Goal: Task Accomplishment & Management: Complete application form

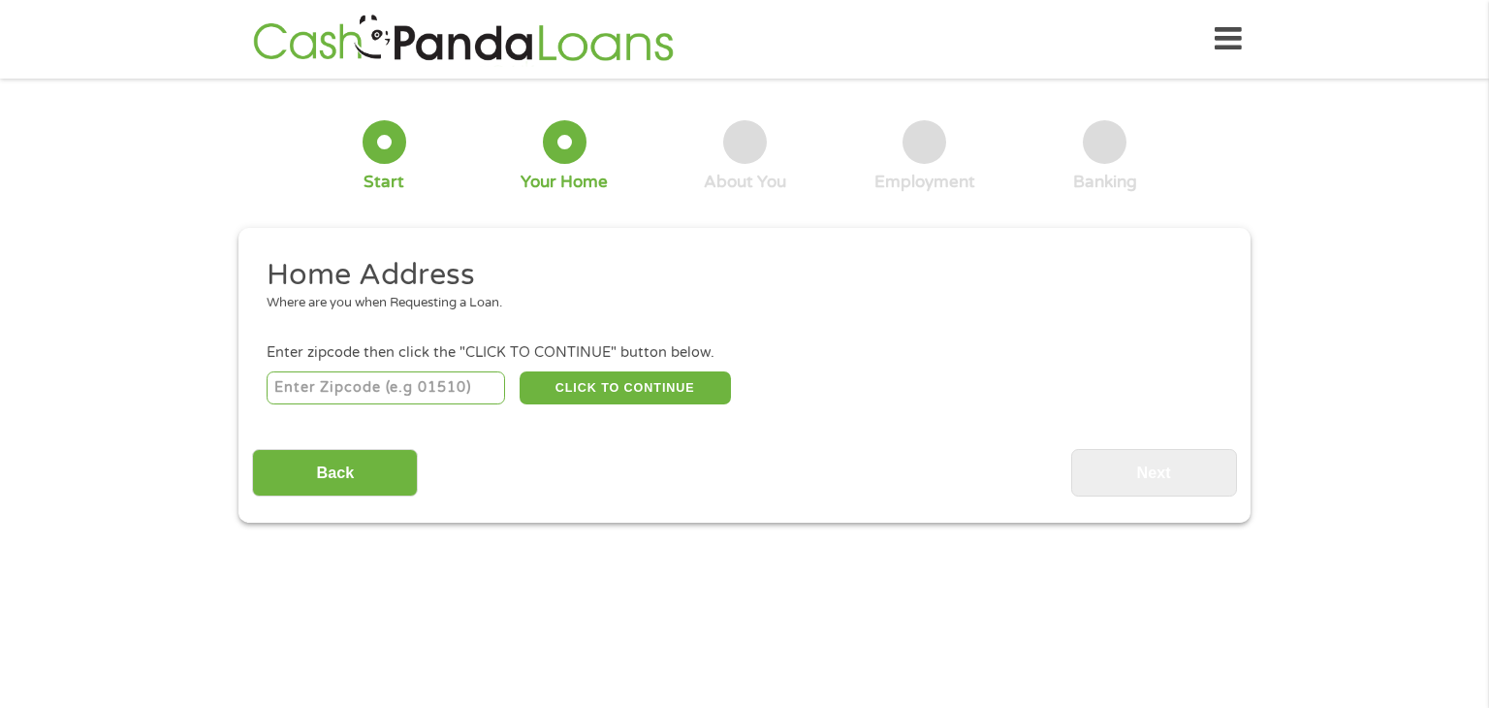
click at [418, 398] on input "number" at bounding box center [386, 387] width 239 height 33
type input "36535"
click at [563, 385] on button "CLICK TO CONTINUE" at bounding box center [625, 387] width 211 height 33
type input "36535"
type input "[PERSON_NAME]"
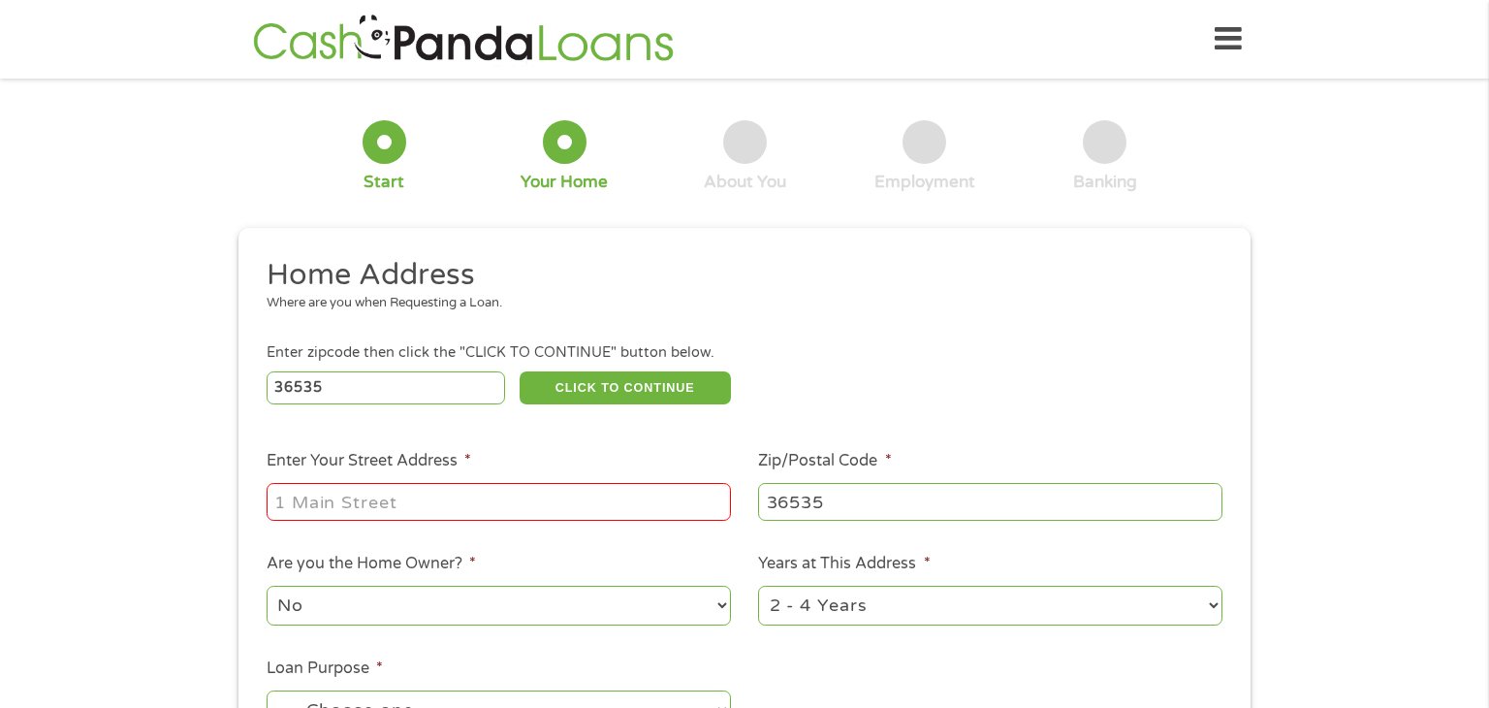
click at [519, 513] on input "Enter Your Street Address *" at bounding box center [499, 501] width 464 height 37
type input "[STREET_ADDRESS]"
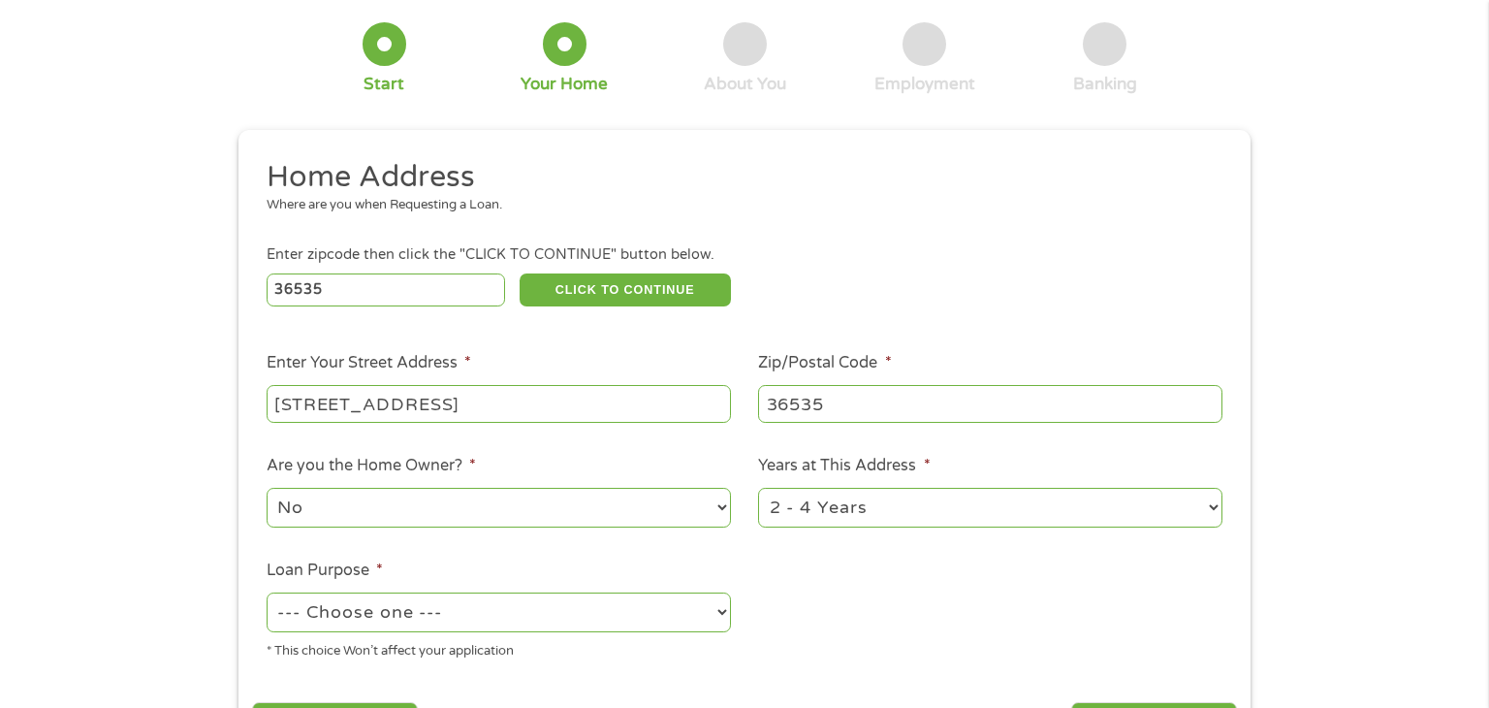
scroll to position [99, 0]
click at [553, 618] on select "--- Choose one --- Pay Bills Debt Consolidation Home Improvement Major Purchase…" at bounding box center [499, 611] width 464 height 40
select select "paybills"
click at [267, 593] on select "--- Choose one --- Pay Bills Debt Consolidation Home Improvement Major Purchase…" at bounding box center [499, 611] width 464 height 40
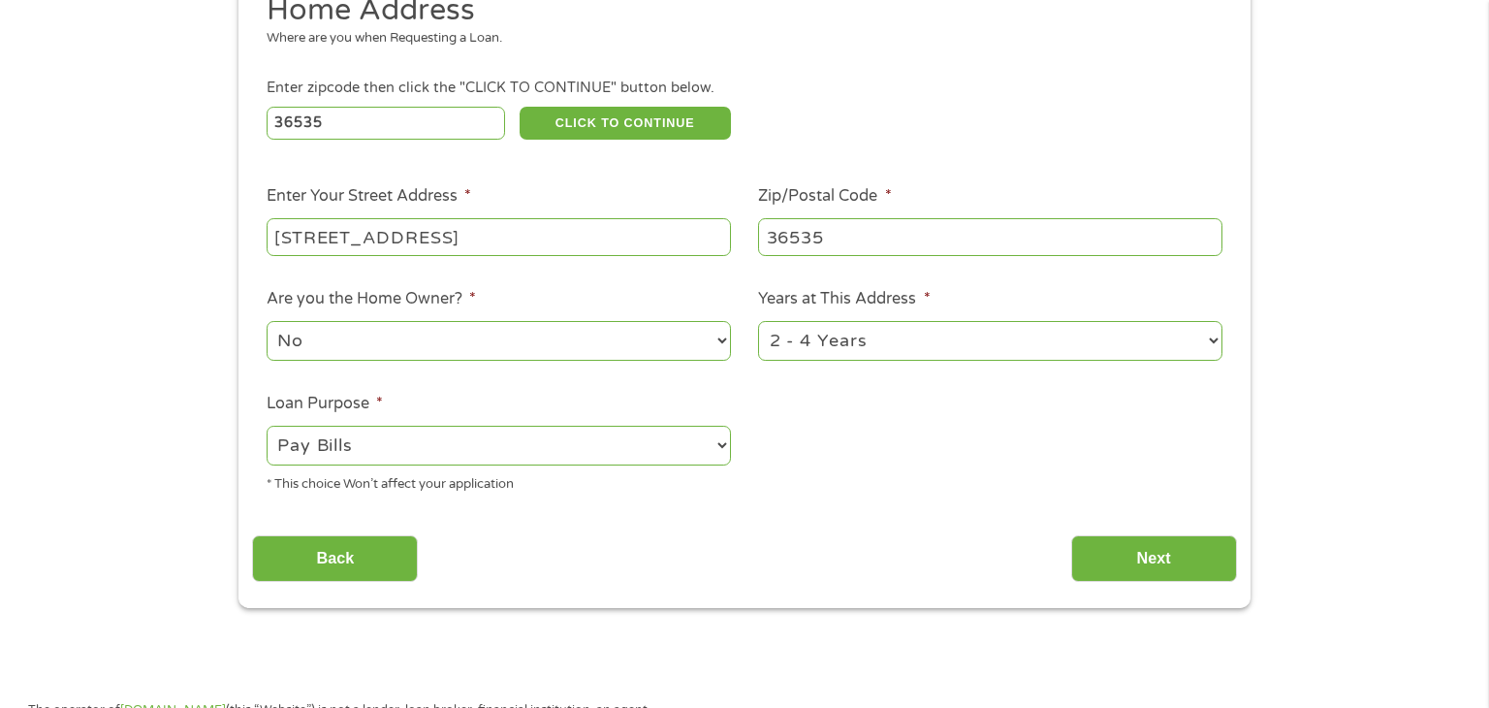
scroll to position [270, 0]
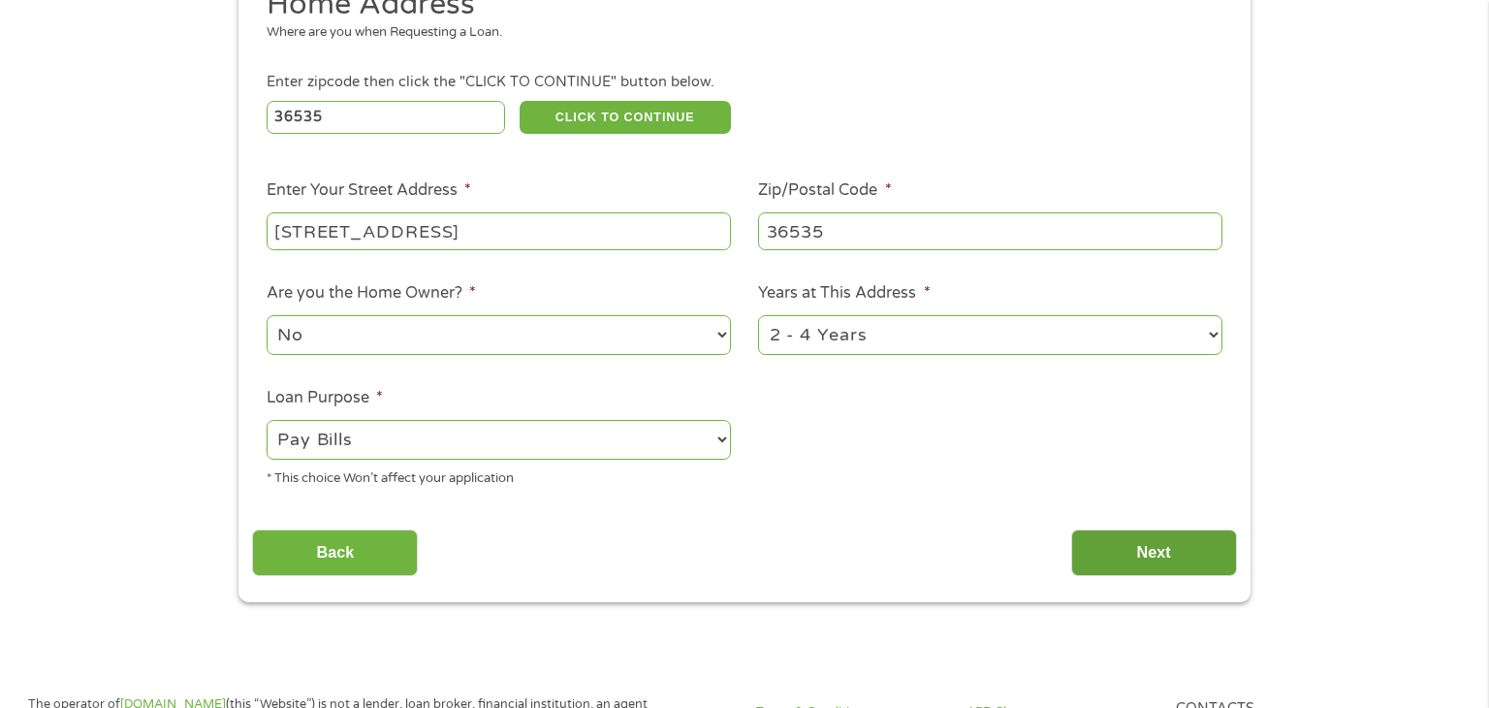
click at [1188, 551] on input "Next" at bounding box center [1154, 553] width 166 height 48
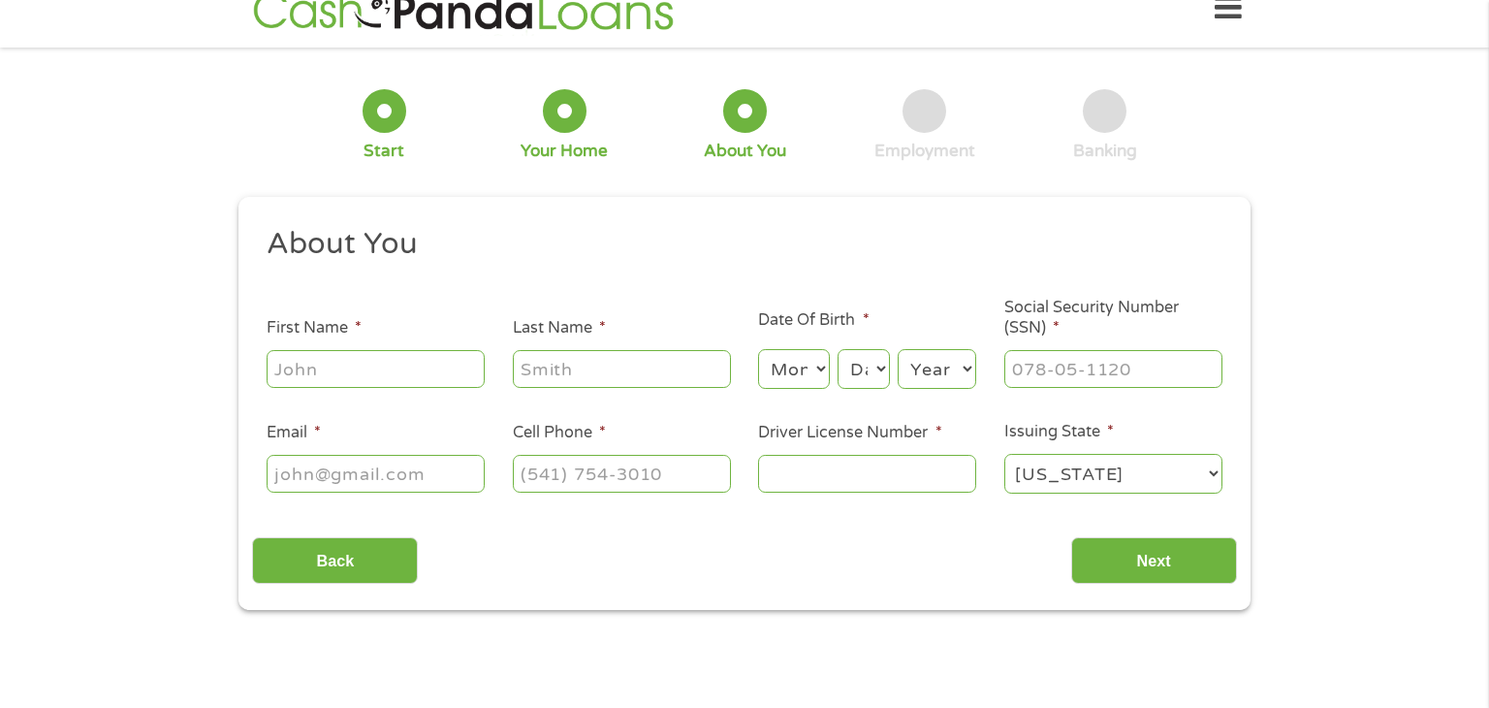
scroll to position [0, 0]
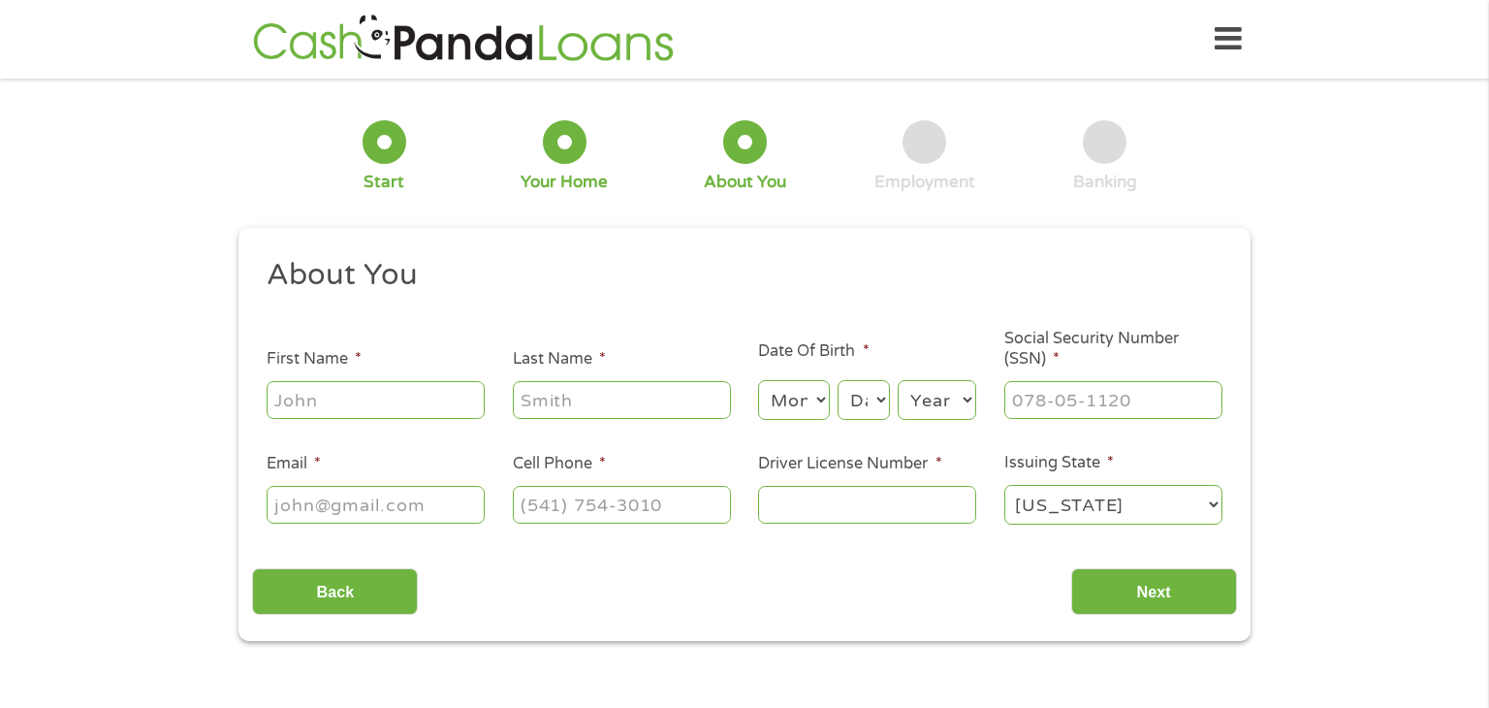
click at [441, 414] on input "First Name *" at bounding box center [376, 399] width 218 height 37
type input "Cassie"
type input "[PHONE_NUMBER]"
click at [596, 408] on input "Last Name *" at bounding box center [622, 399] width 218 height 37
type input "[PERSON_NAME]"
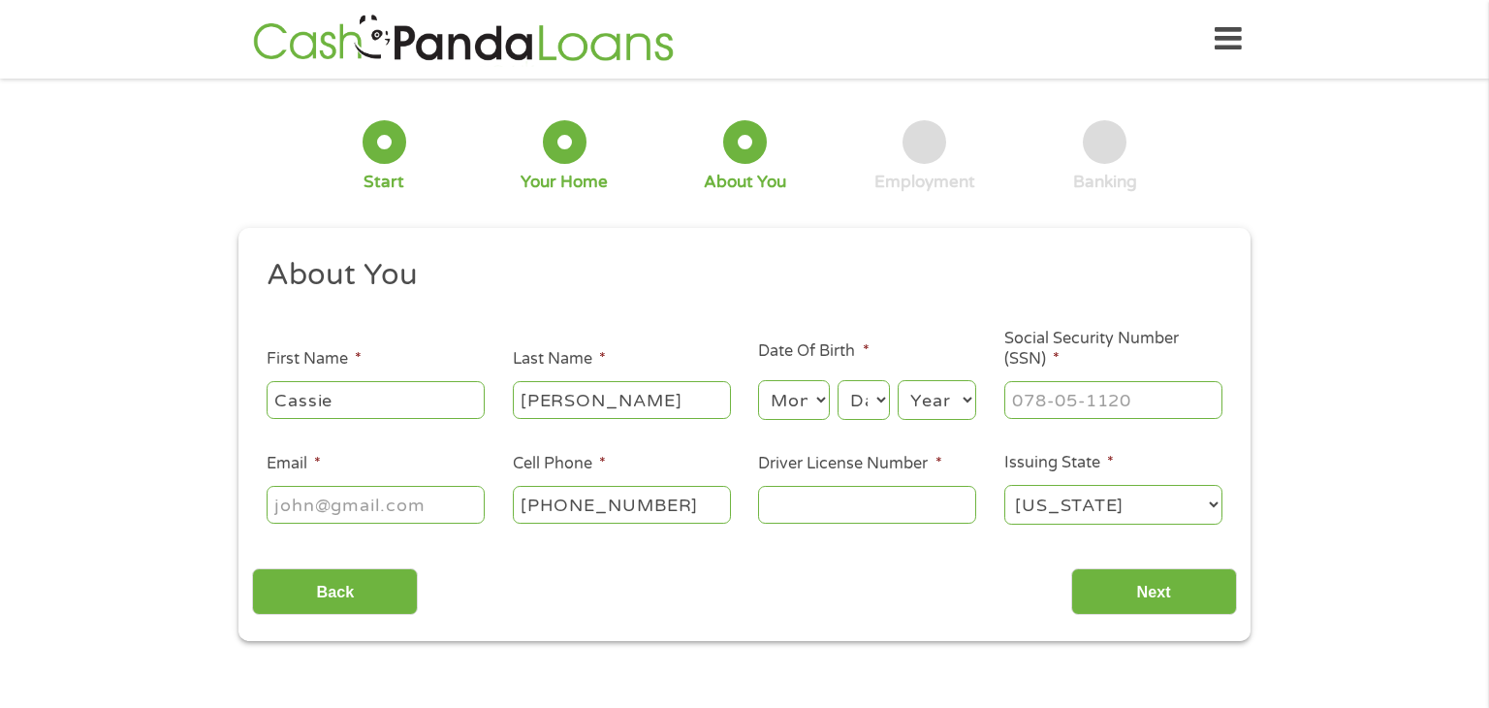
type input "[EMAIL_ADDRESS][DOMAIN_NAME]"
type input "[PHONE_NUMBER]"
click at [822, 412] on select "Month 1 2 3 4 5 6 7 8 9 10 11 12" at bounding box center [793, 400] width 71 height 40
select select "3"
click at [758, 381] on select "Month 1 2 3 4 5 6 7 8 9 10 11 12" at bounding box center [793, 400] width 71 height 40
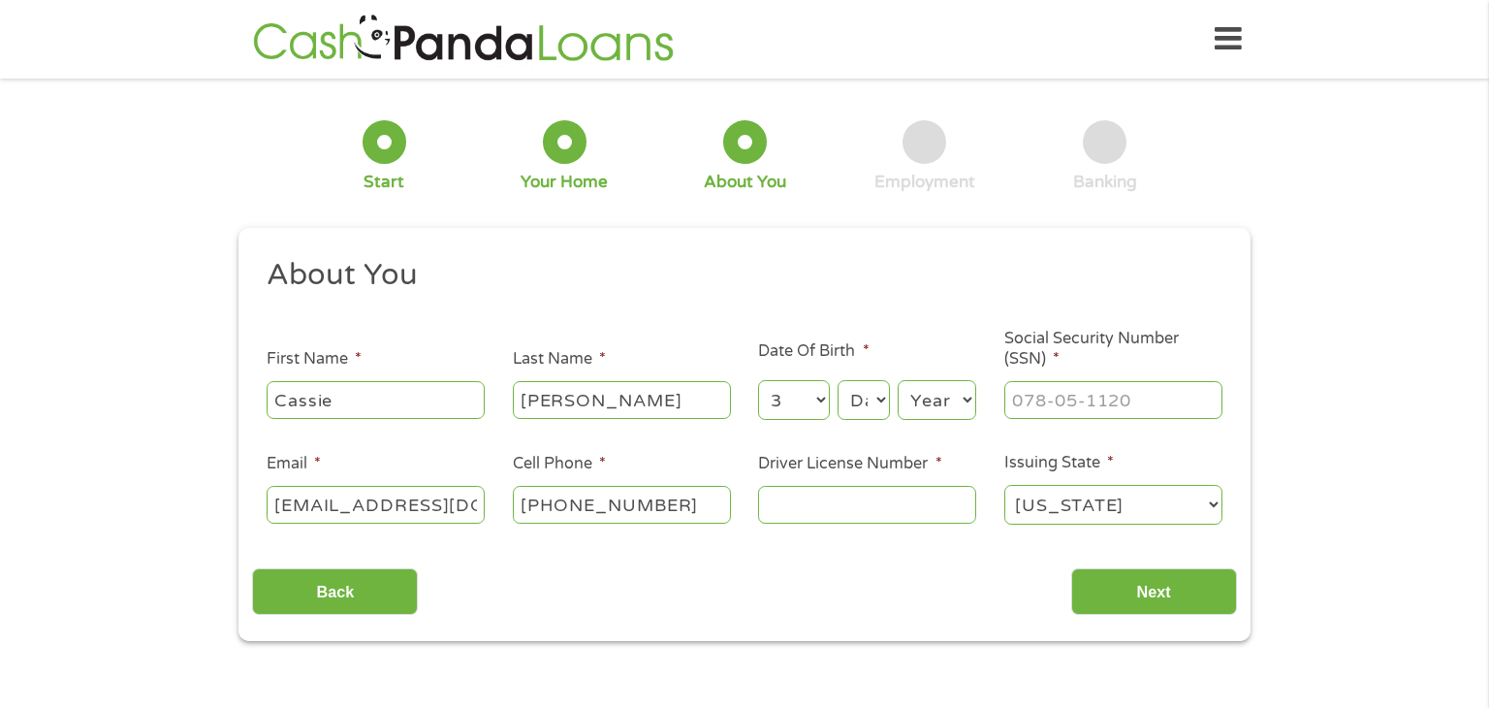
click at [857, 396] on select "Day 1 2 3 4 5 6 7 8 9 10 11 12 13 14 15 16 17 18 19 20 21 22 23 24 25 26 27 28 …" at bounding box center [864, 400] width 52 height 40
select select "8"
click at [838, 381] on select "Day 1 2 3 4 5 6 7 8 9 10 11 12 13 14 15 16 17 18 19 20 21 22 23 24 25 26 27 28 …" at bounding box center [864, 400] width 52 height 40
click at [938, 400] on select "Year [DATE] 2006 2005 2004 2003 2002 2001 2000 1999 1998 1997 1996 1995 1994 19…" at bounding box center [937, 400] width 79 height 40
select select "2003"
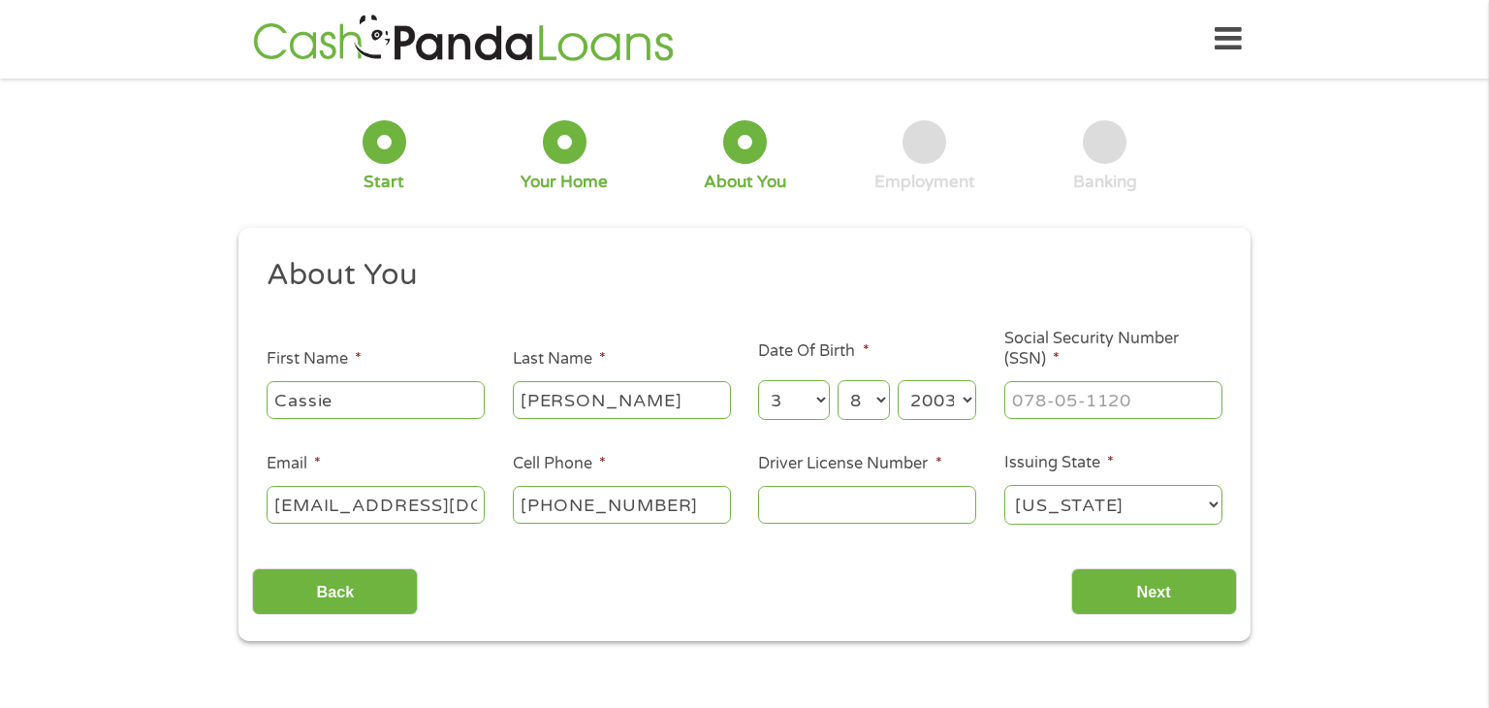
click at [898, 381] on select "Year [DATE] 2006 2005 2004 2003 2002 2001 2000 1999 1998 1997 1996 1995 1994 19…" at bounding box center [937, 400] width 79 height 40
click at [1132, 396] on input "___-__-____" at bounding box center [1113, 399] width 218 height 37
type input "772-18-9654"
click at [889, 519] on input "Driver License Number *" at bounding box center [867, 504] width 218 height 37
type input "10044548"
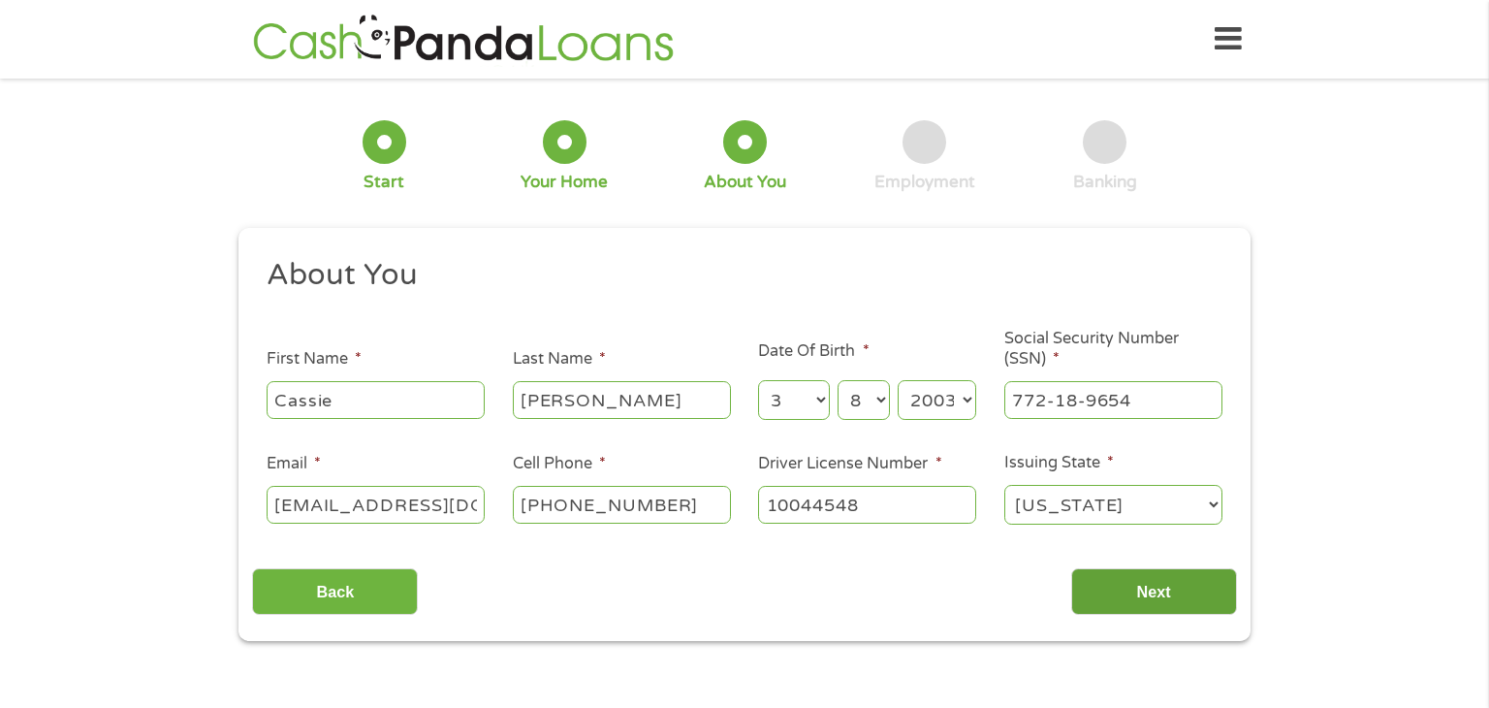
click at [1133, 590] on input "Next" at bounding box center [1154, 592] width 166 height 48
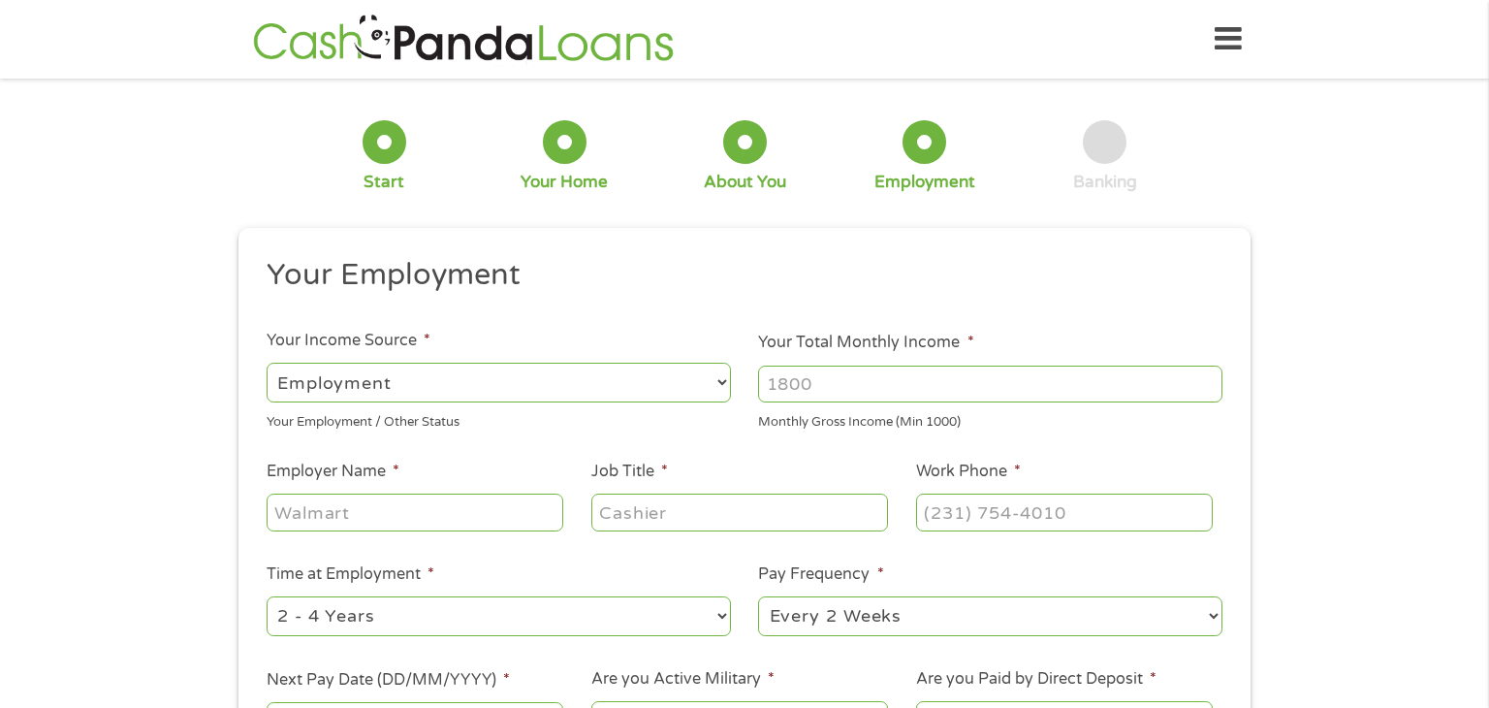
scroll to position [8, 8]
click at [641, 377] on select "--- Choose one --- Employment [DEMOGRAPHIC_DATA] Benefits" at bounding box center [499, 383] width 464 height 40
select select "selfEmployed"
click at [267, 363] on select "--- Choose one --- Employment [DEMOGRAPHIC_DATA] Benefits" at bounding box center [499, 383] width 464 height 40
click at [829, 384] on input "Your Total Monthly Income *" at bounding box center [990, 383] width 464 height 37
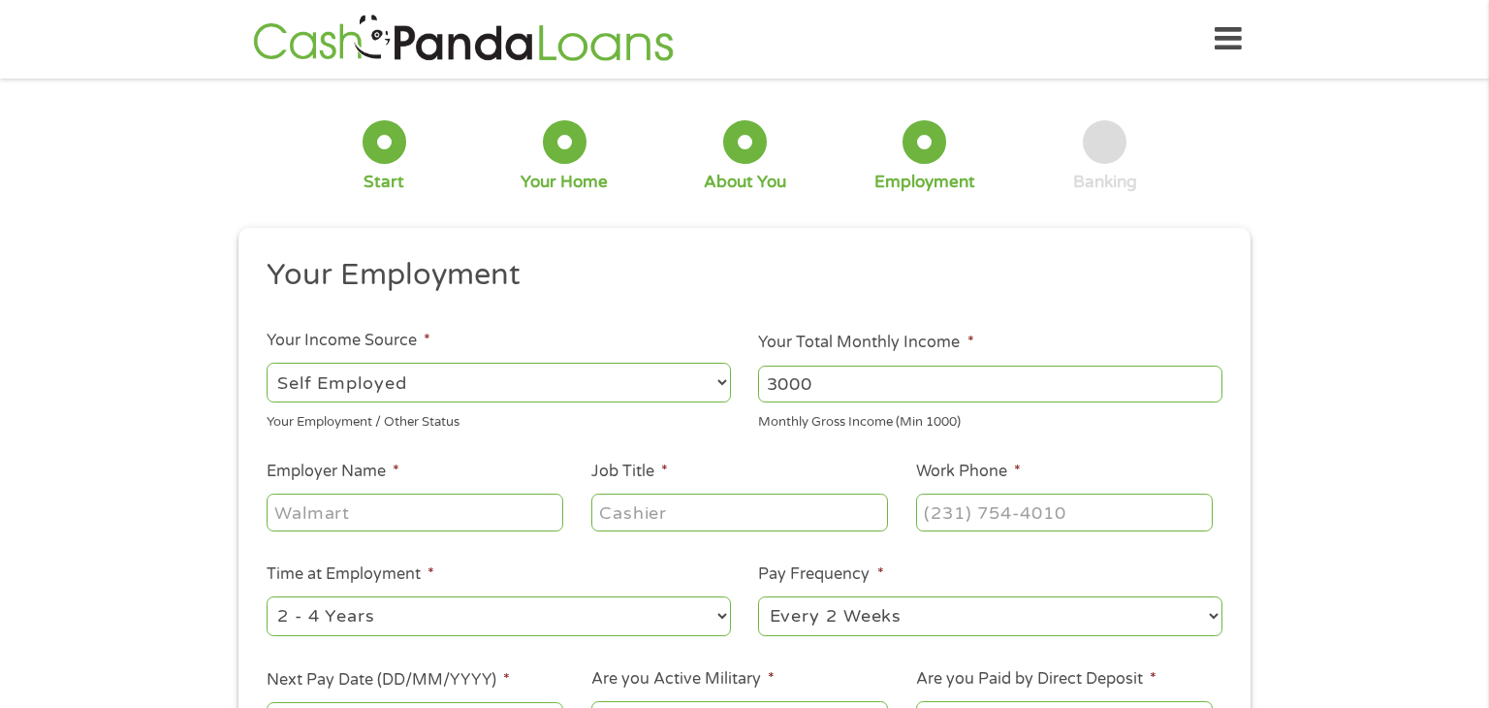
type input "3000"
click at [373, 508] on input "Employer Name *" at bounding box center [415, 511] width 297 height 37
type input "Amzon"
click at [637, 505] on input "Job Title *" at bounding box center [739, 511] width 297 height 37
type input "Flex"
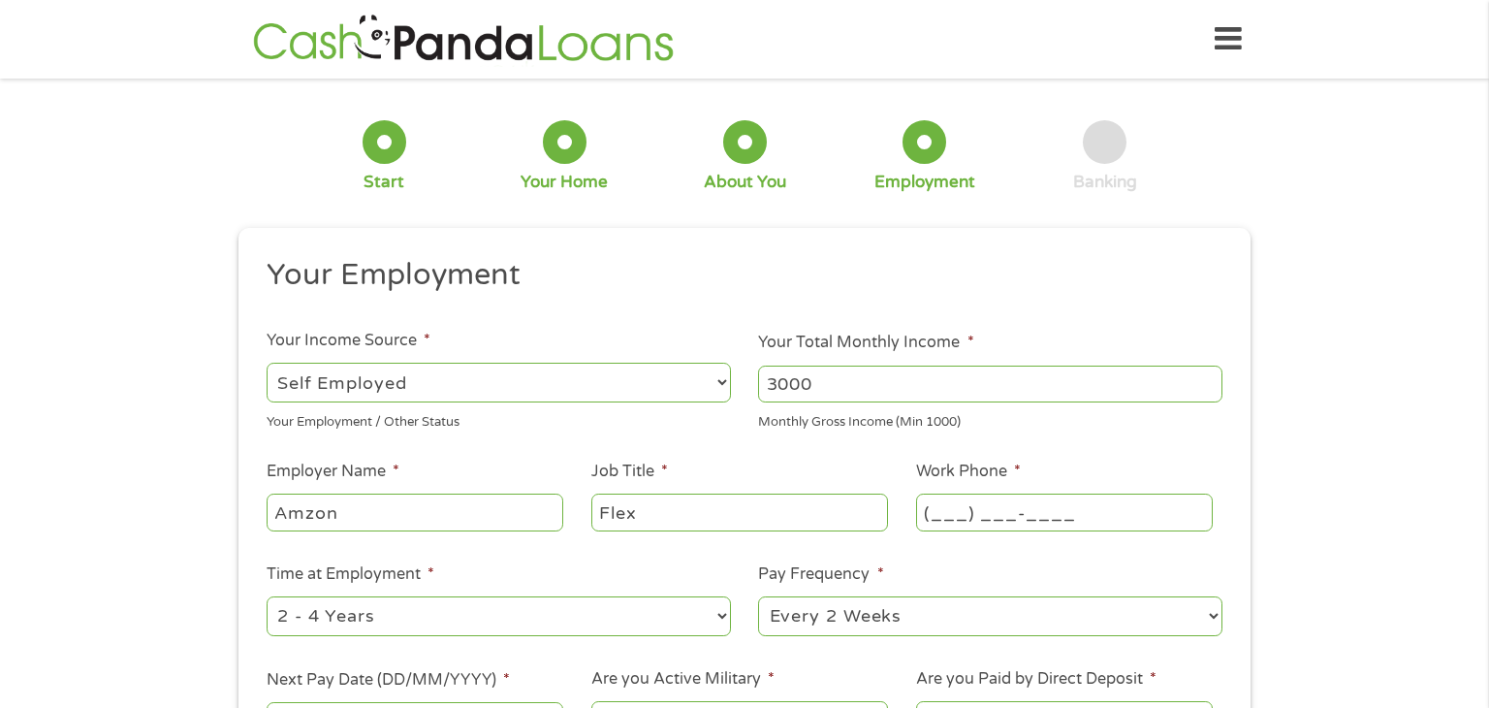
click at [982, 508] on input "(___) ___-____" at bounding box center [1064, 511] width 297 height 37
type input "[PHONE_NUMBER]"
click at [418, 618] on select "--- Choose one --- 1 Year or less 1 - 2 Years 2 - 4 Years Over 4 Years" at bounding box center [499, 616] width 464 height 40
select select "12months"
click at [267, 597] on select "--- Choose one --- 1 Year or less 1 - 2 Years 2 - 4 Years Over 4 Years" at bounding box center [499, 616] width 464 height 40
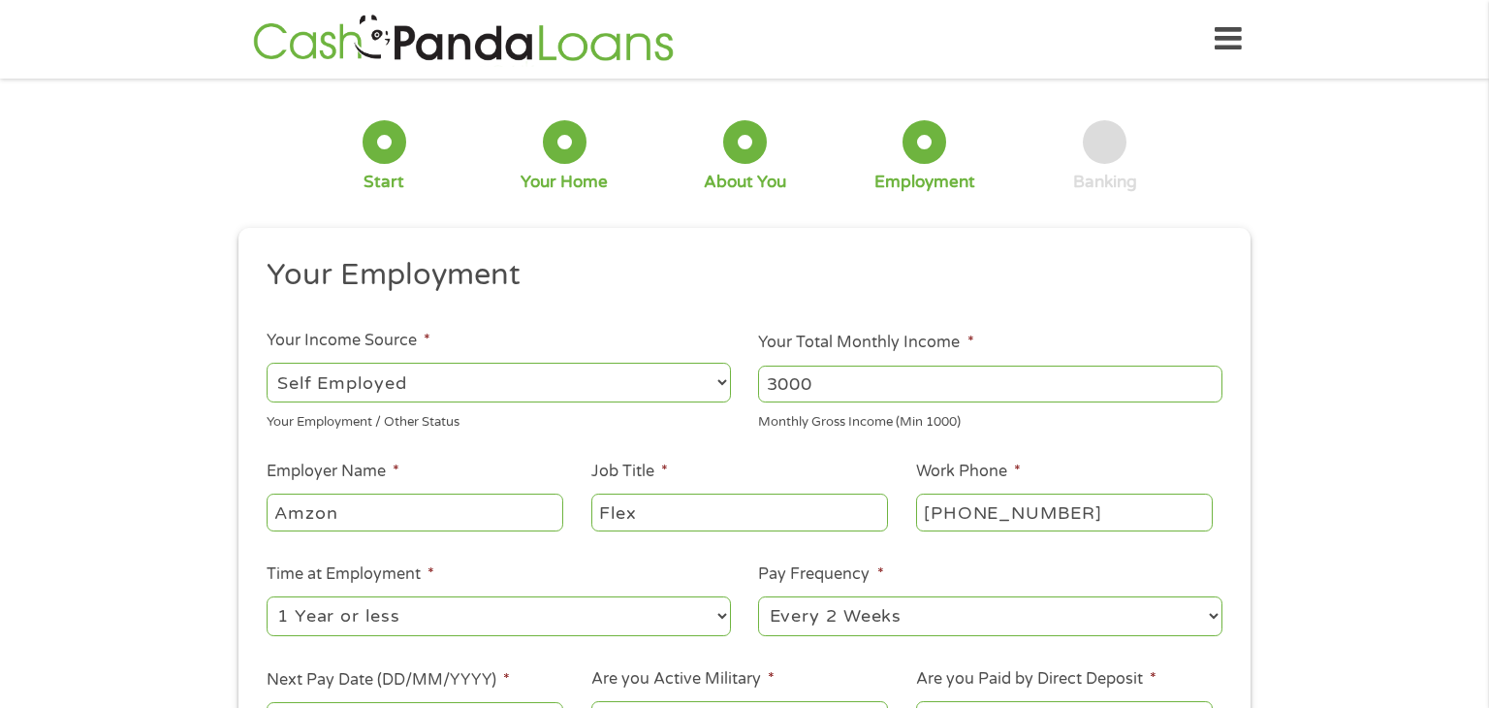
click at [789, 621] on select "--- Choose one --- Every 2 Weeks Every Week Monthly Semi-Monthly" at bounding box center [990, 616] width 464 height 40
select select "weekly"
click at [758, 597] on select "--- Choose one --- Every 2 Weeks Every Week Monthly Semi-Monthly" at bounding box center [990, 616] width 464 height 40
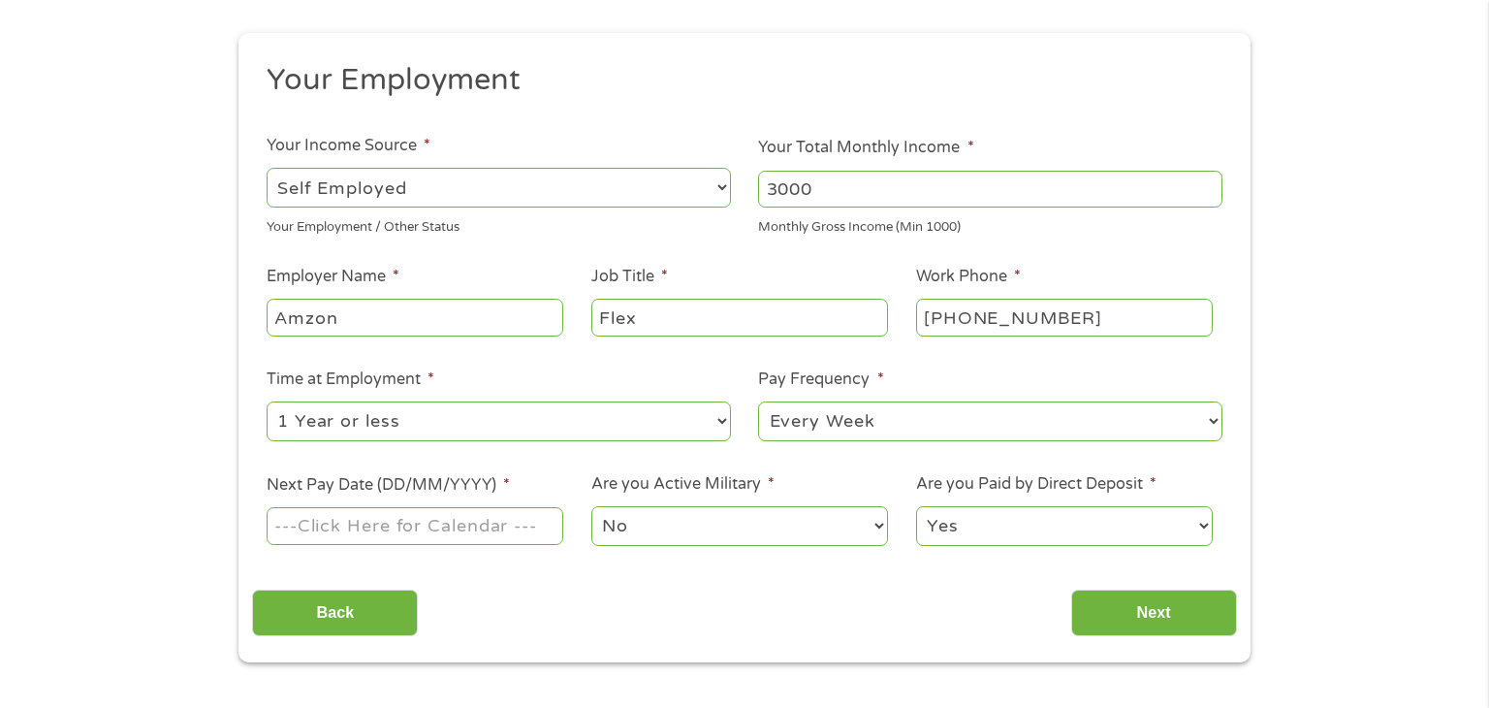
scroll to position [223, 0]
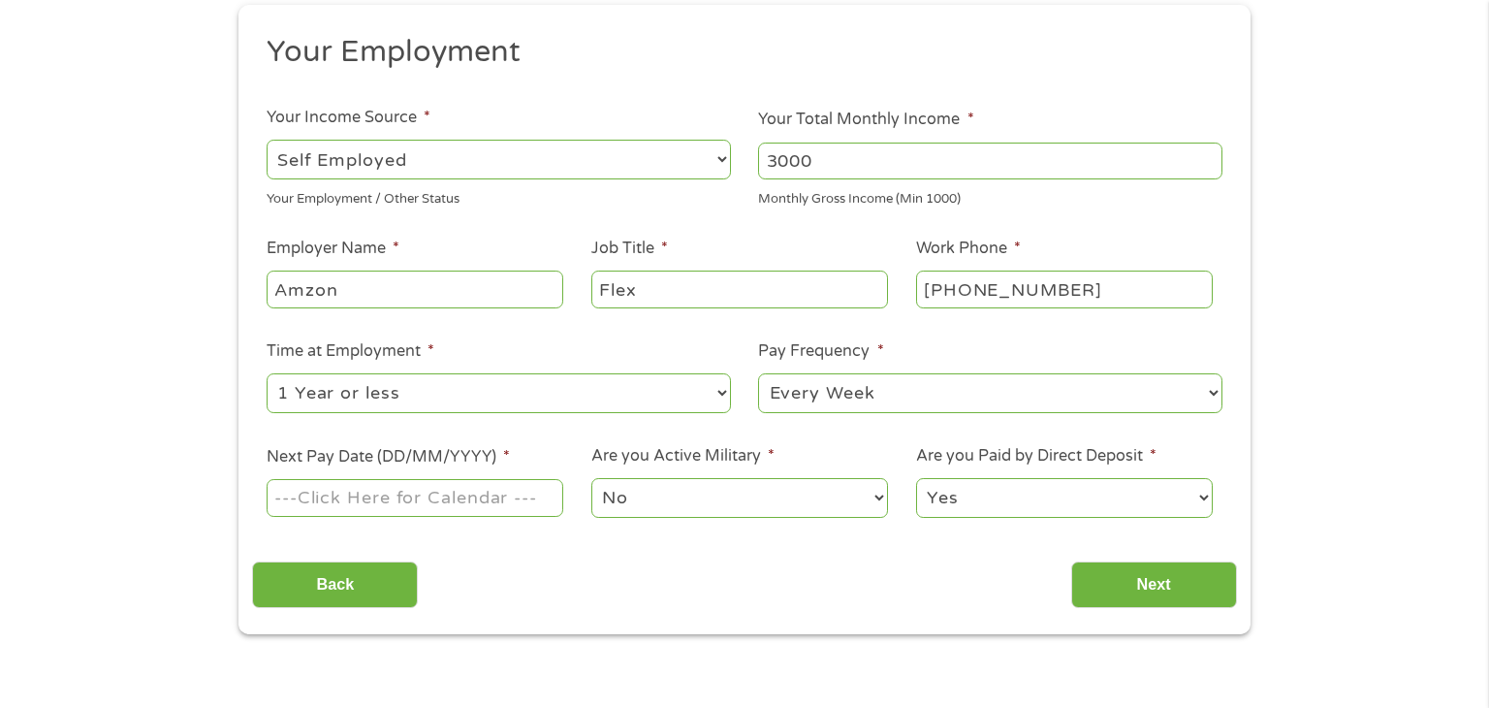
click at [471, 494] on input "Next Pay Date (DD/MM/YYYY) *" at bounding box center [415, 497] width 297 height 37
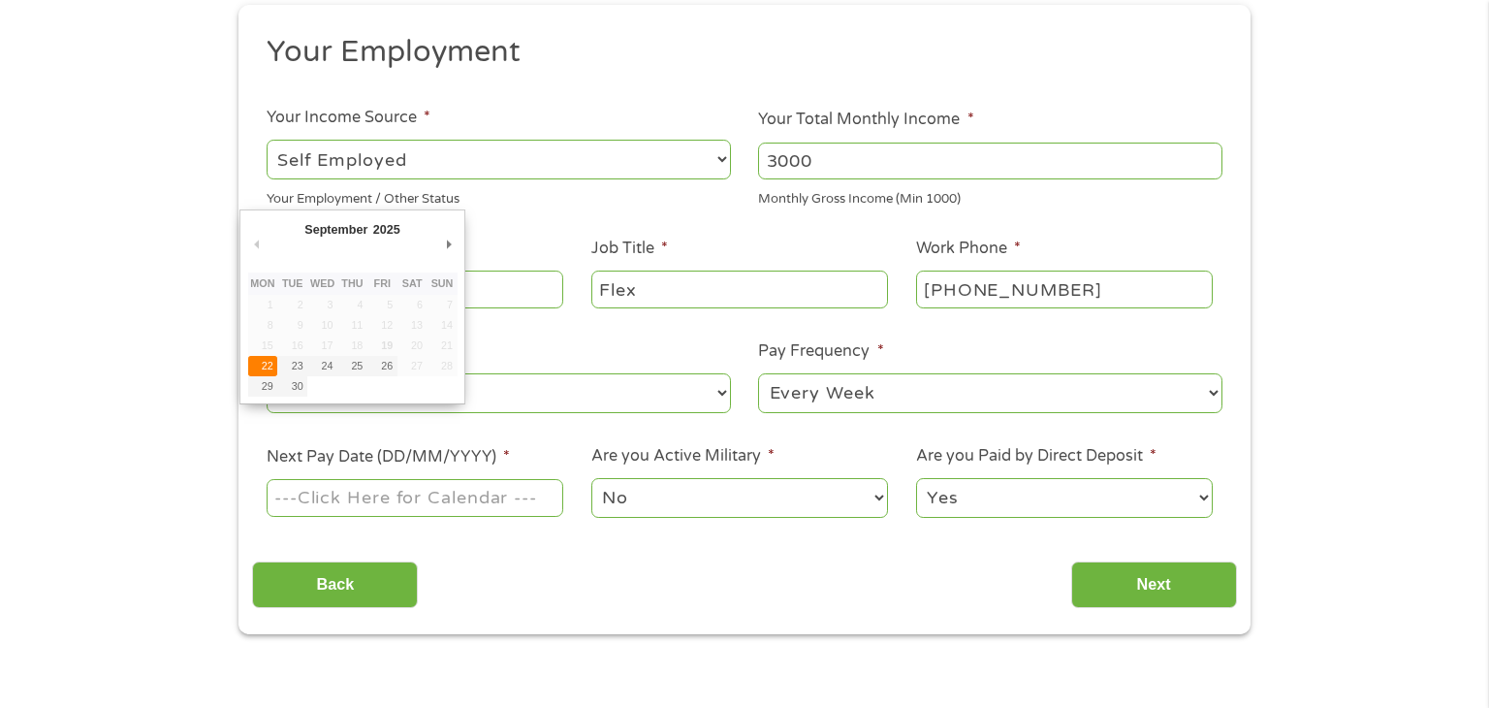
type input "[DATE]"
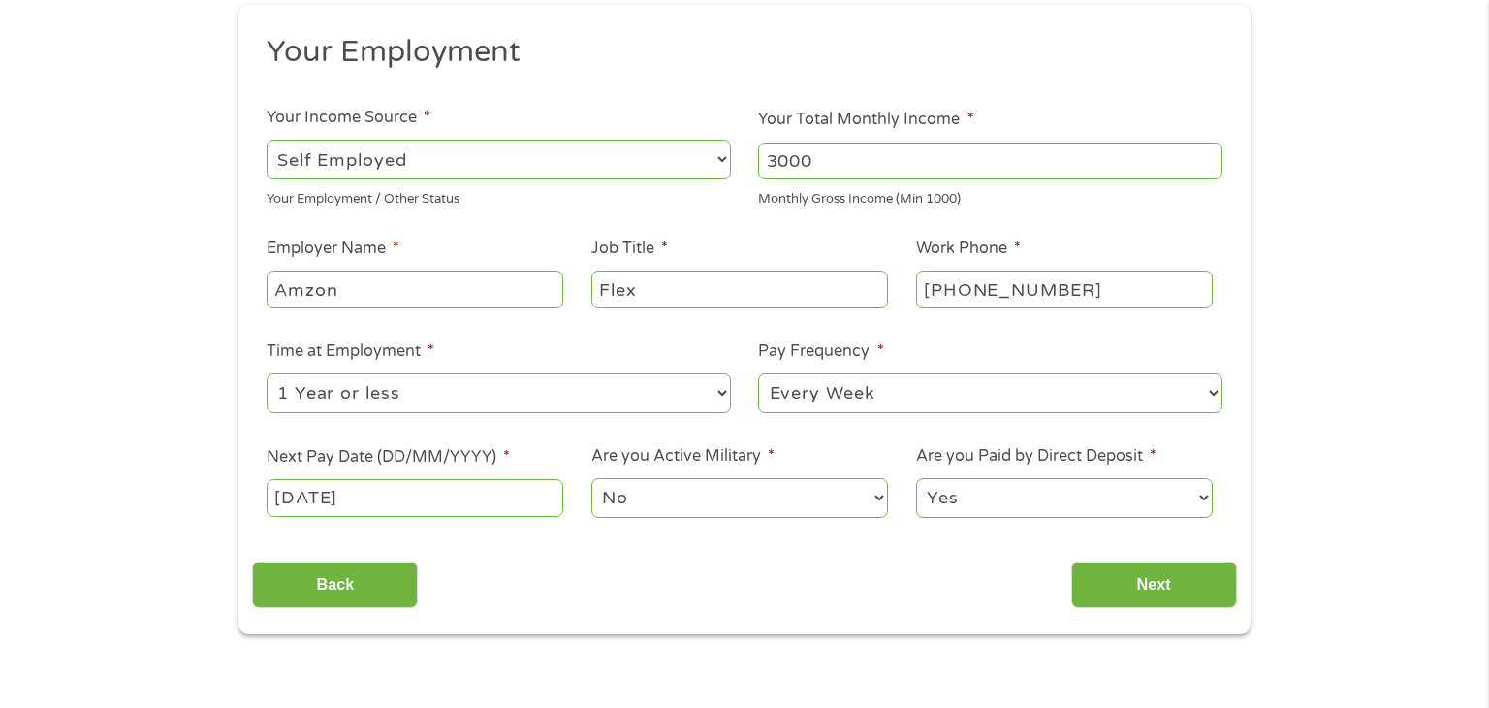
click at [628, 500] on select "No Yes" at bounding box center [739, 498] width 297 height 40
click at [1080, 507] on select "Yes No" at bounding box center [1064, 498] width 297 height 40
click at [1079, 507] on select "Yes No" at bounding box center [1064, 498] width 297 height 40
click at [1122, 584] on input "Next" at bounding box center [1154, 585] width 166 height 48
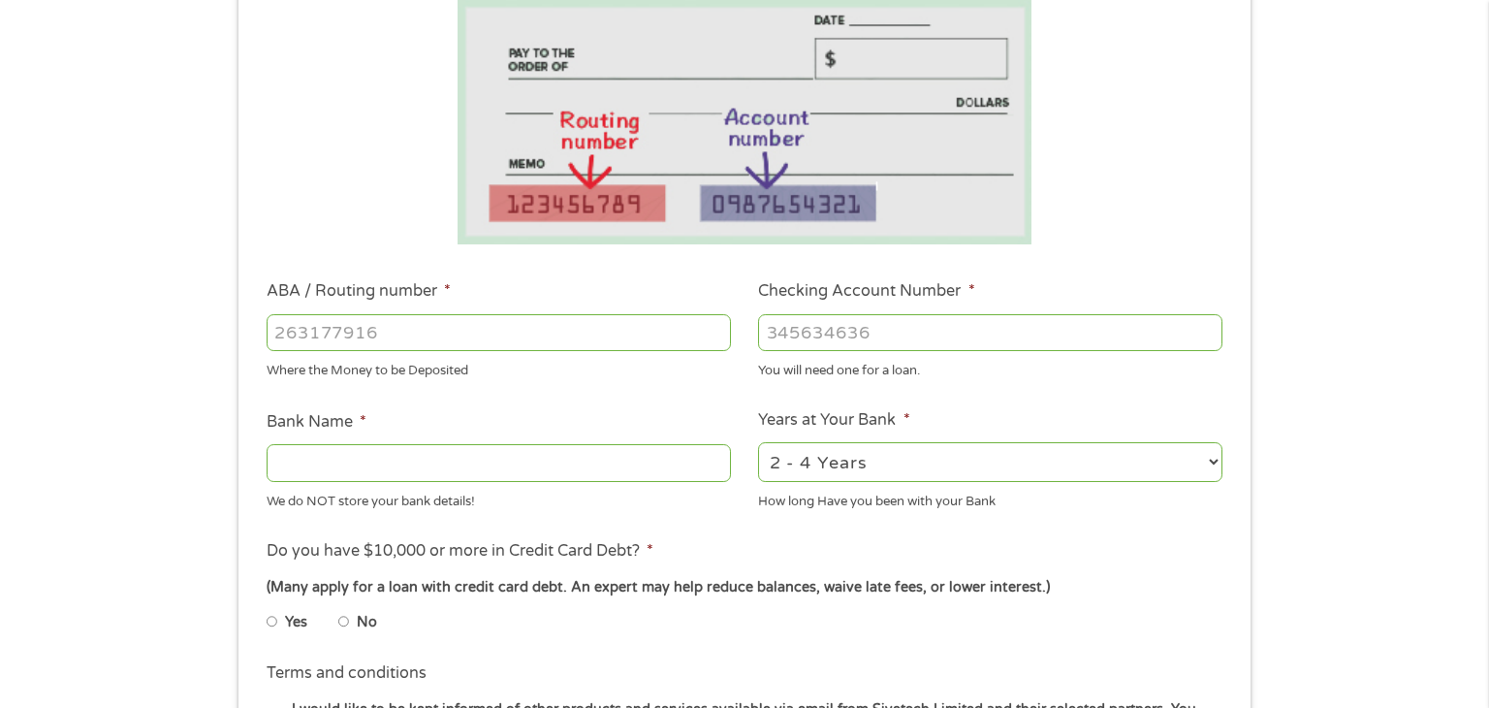
scroll to position [348, 0]
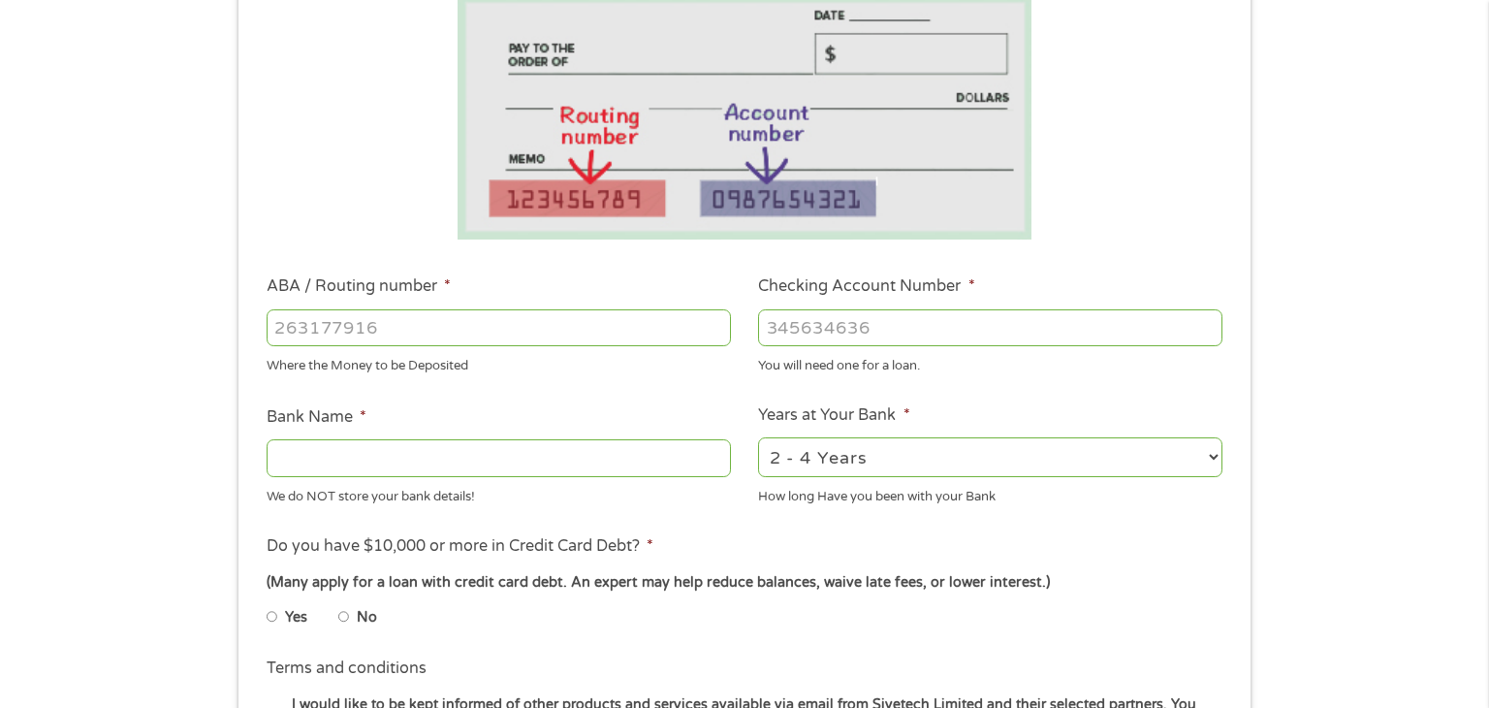
click at [494, 325] on input "ABA / Routing number *" at bounding box center [499, 327] width 464 height 37
type input "063100277"
type input "BANK OF AMERICA NA"
type input "063100277"
click at [892, 337] on input "Checking Account Number *" at bounding box center [990, 327] width 464 height 37
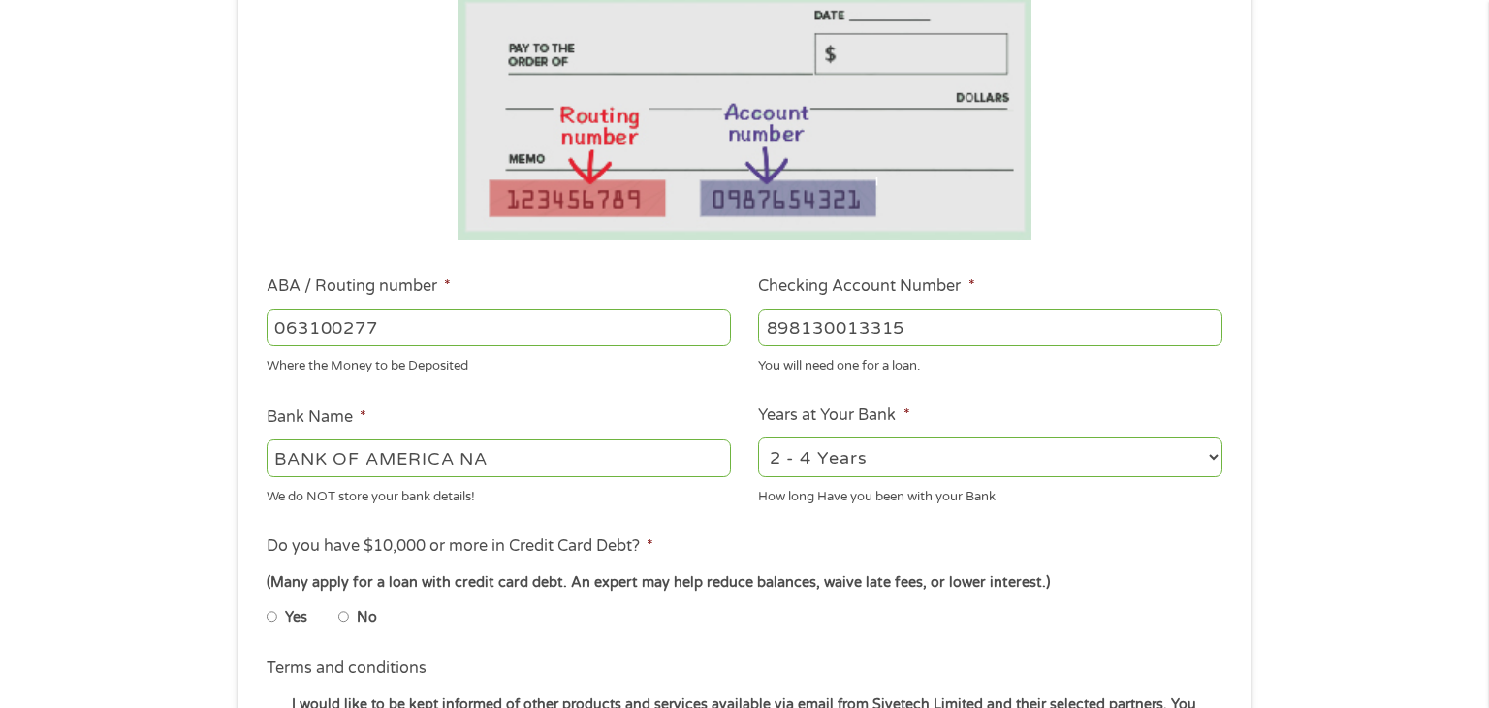
type input "898130013315"
click at [795, 457] on select "2 - 4 Years 6 - 12 Months 1 - 2 Years Over 4 Years" at bounding box center [990, 457] width 464 height 40
click at [758, 438] on select "2 - 4 Years 6 - 12 Months 1 - 2 Years Over 4 Years" at bounding box center [990, 457] width 464 height 40
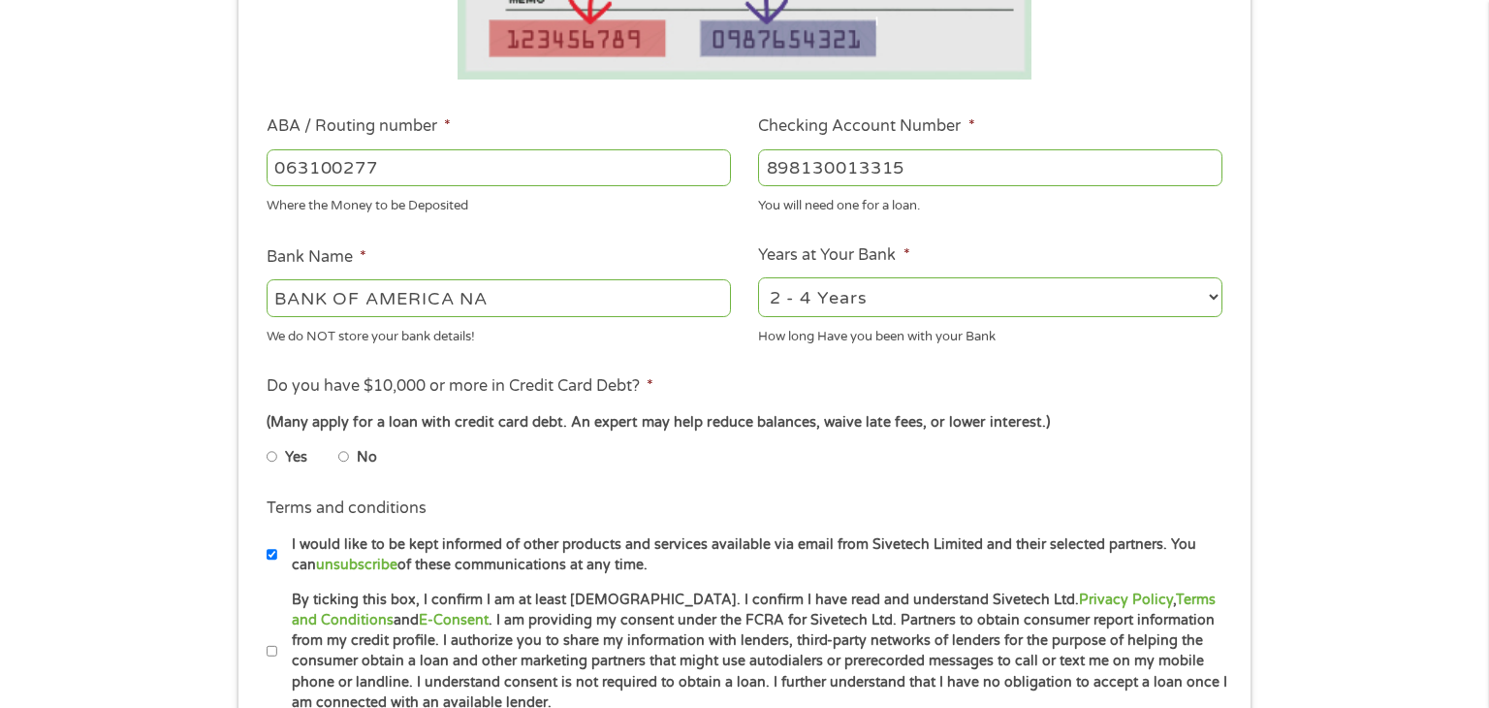
scroll to position [524, 0]
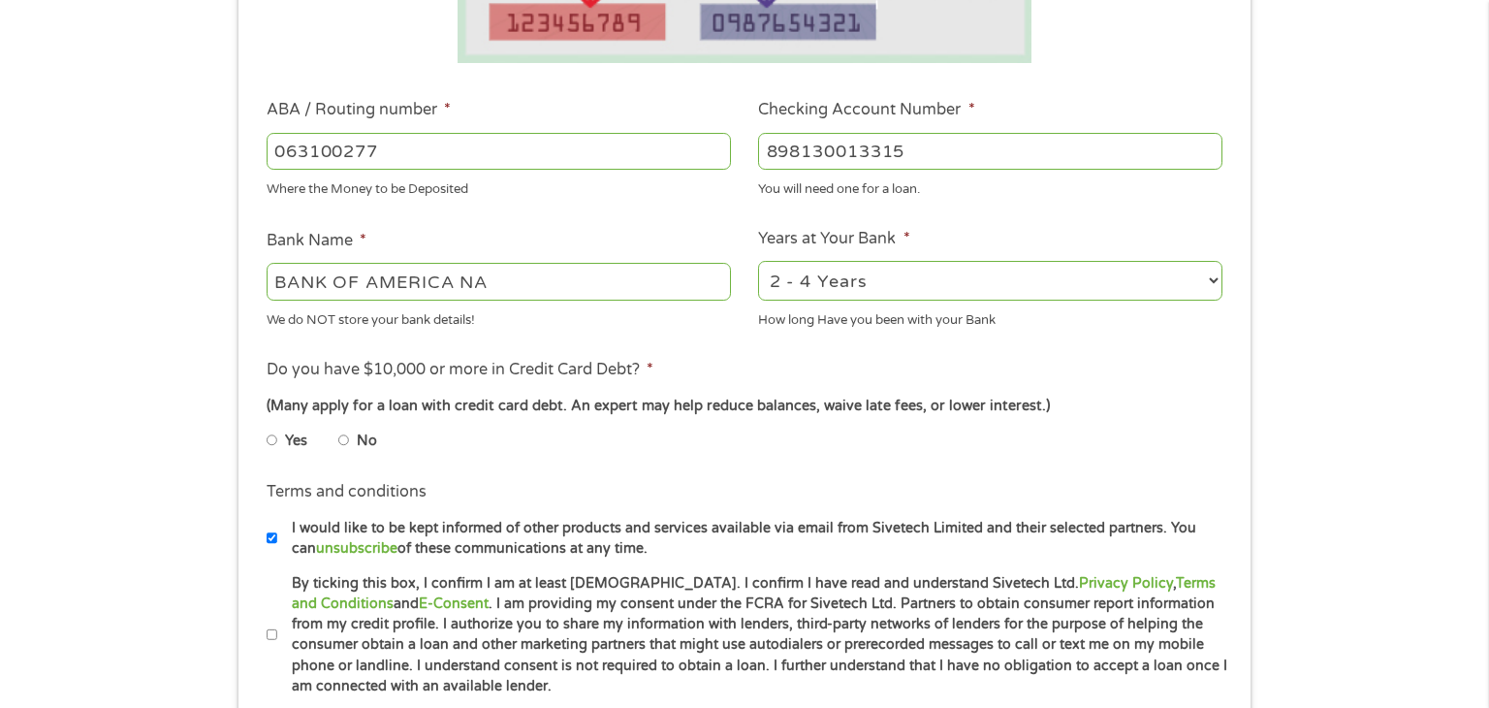
click at [344, 440] on input "No" at bounding box center [344, 440] width 12 height 31
radio input "true"
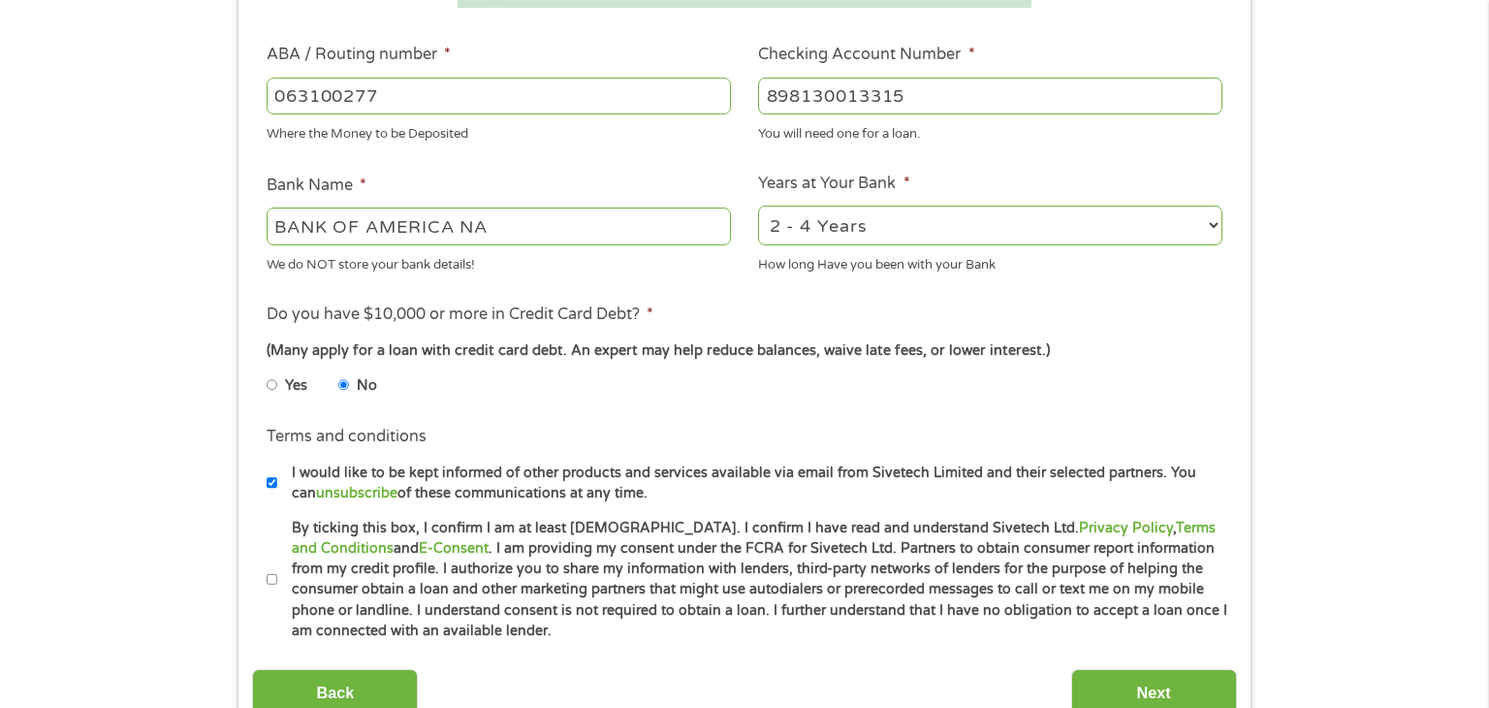
scroll to position [588, 0]
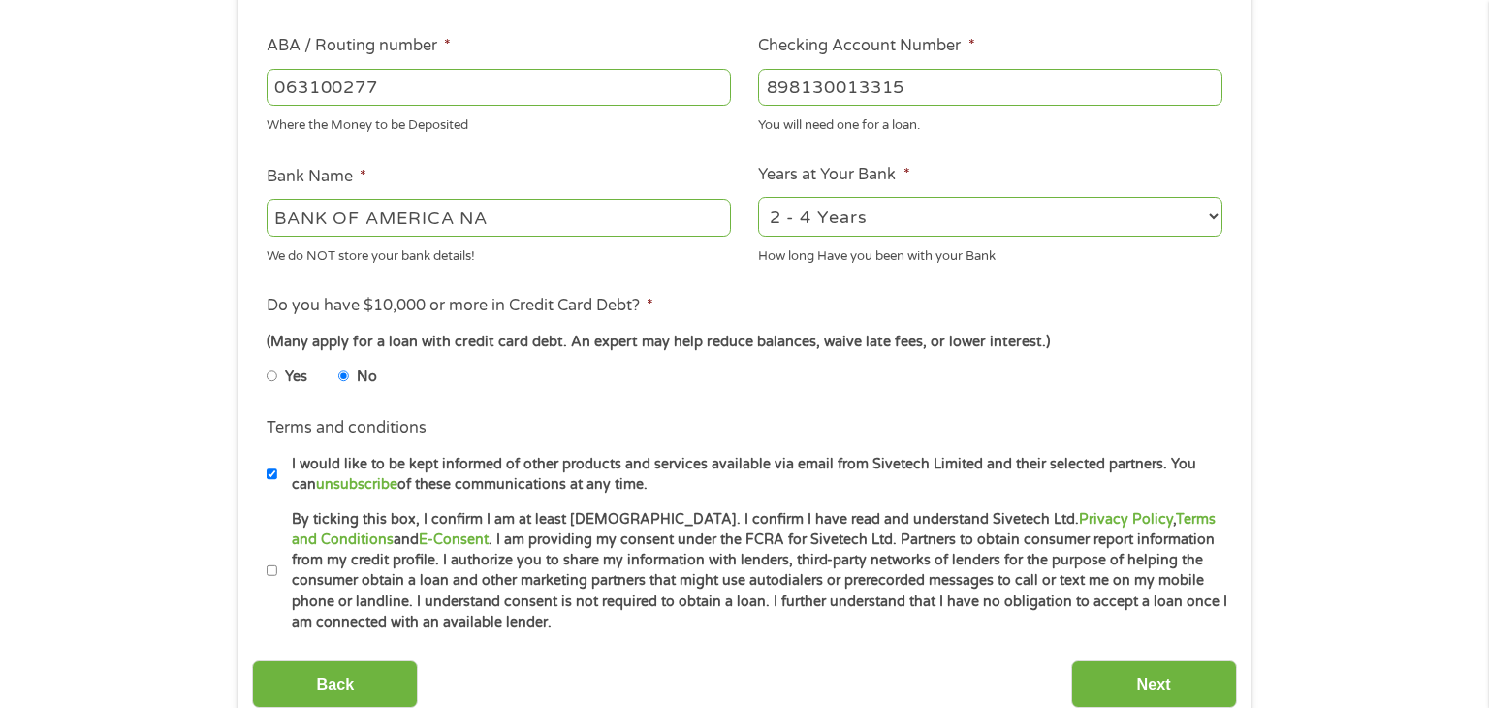
click at [336, 378] on li "Yes" at bounding box center [303, 377] width 72 height 38
click at [344, 372] on input "No" at bounding box center [344, 376] width 12 height 31
click at [341, 380] on input "No" at bounding box center [344, 376] width 12 height 31
click at [345, 378] on input "No" at bounding box center [344, 376] width 12 height 31
click at [276, 377] on input "Yes" at bounding box center [273, 376] width 12 height 31
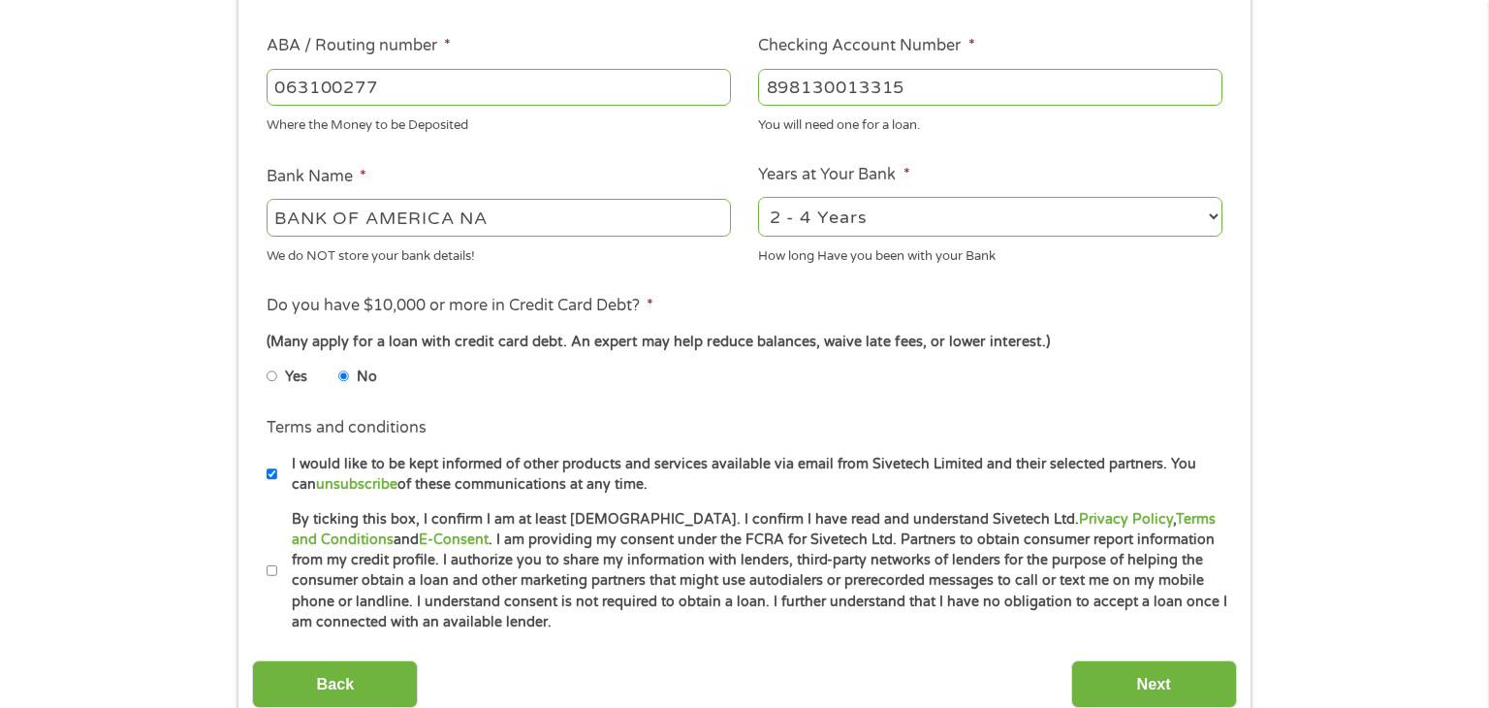
radio input "true"
click at [345, 379] on input "No" at bounding box center [344, 376] width 12 height 31
radio input "true"
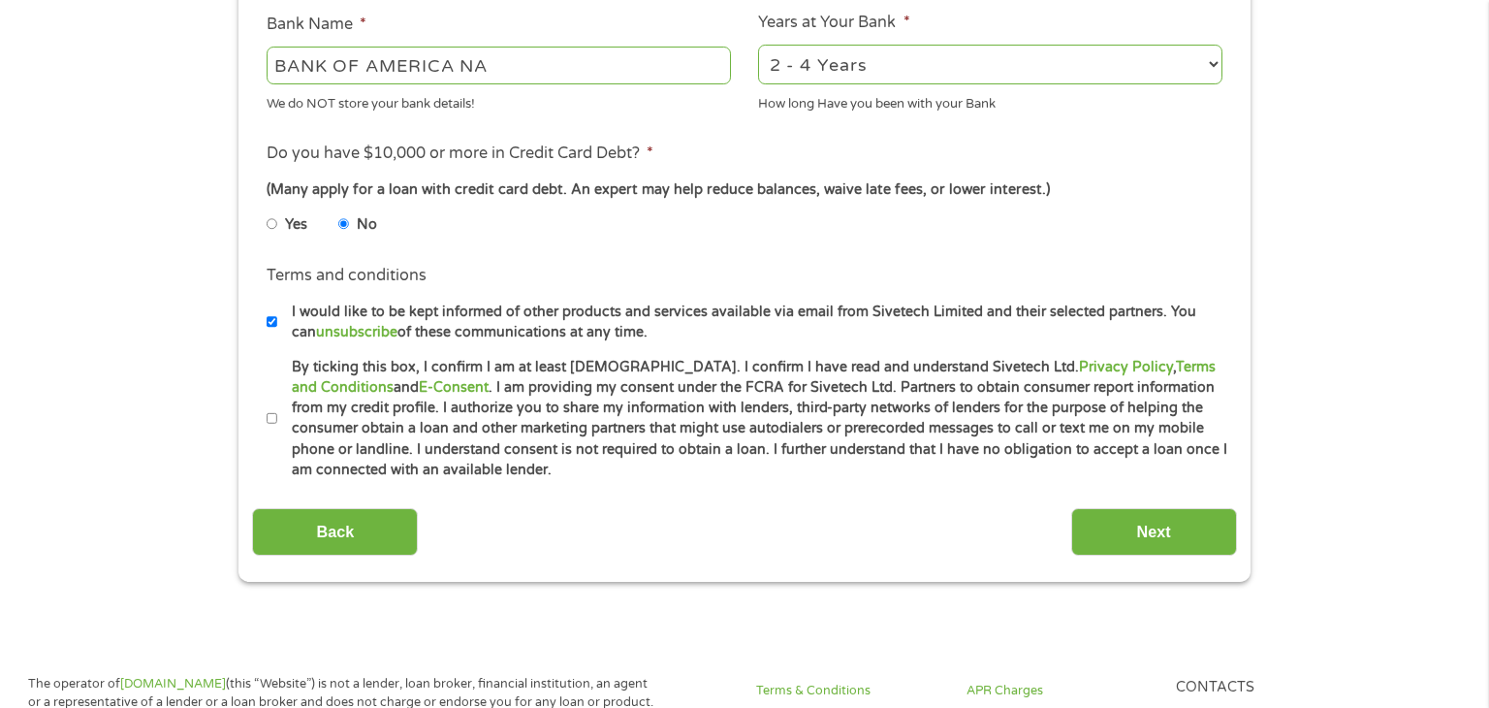
scroll to position [745, 0]
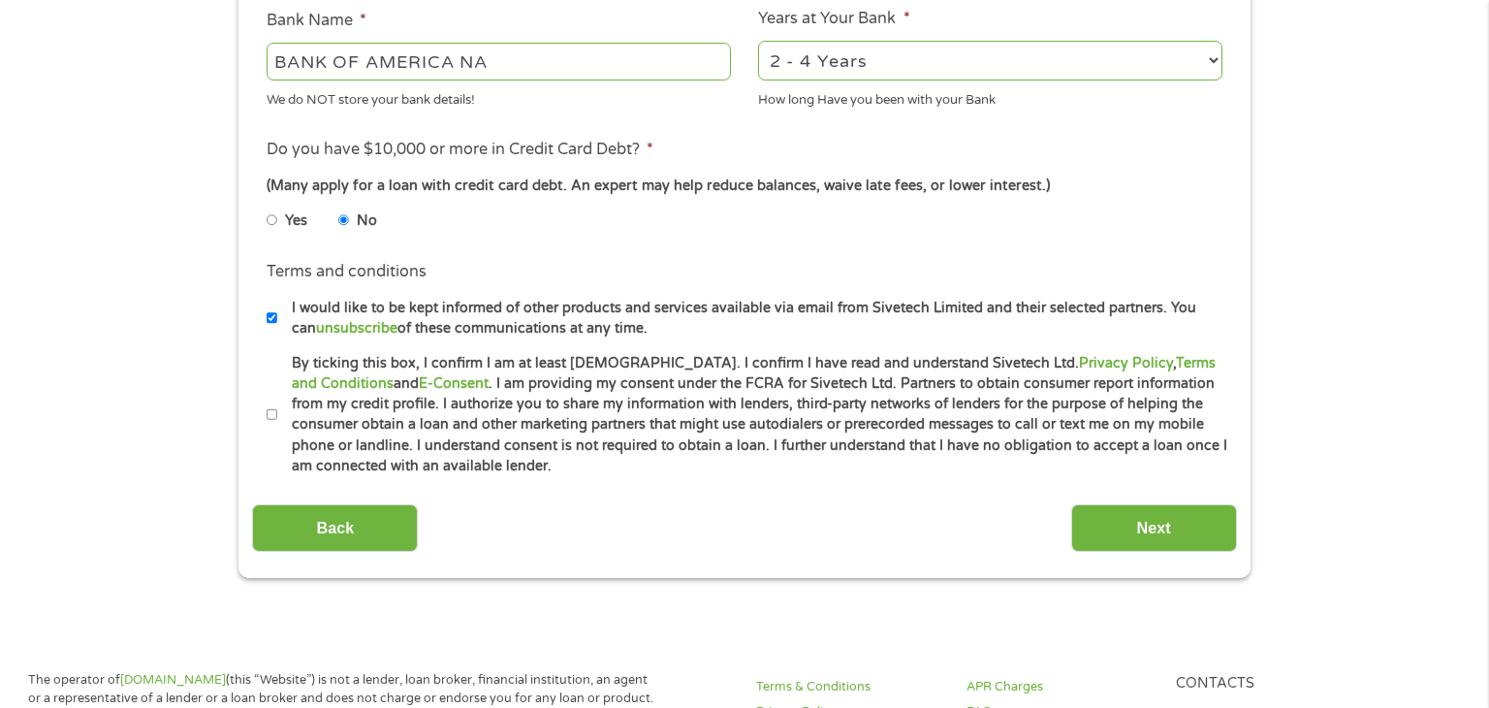
click at [265, 414] on li "Terms and conditions * By ticking this box, I confirm I am at least [DEMOGRAPHI…" at bounding box center [744, 415] width 984 height 124
click at [276, 416] on input "By ticking this box, I confirm I am at least [DEMOGRAPHIC_DATA]. I confirm I ha…" at bounding box center [273, 414] width 12 height 31
checkbox input "true"
click at [270, 315] on input "I would like to be kept informed of other products and services available via e…" at bounding box center [273, 317] width 12 height 31
checkbox input "false"
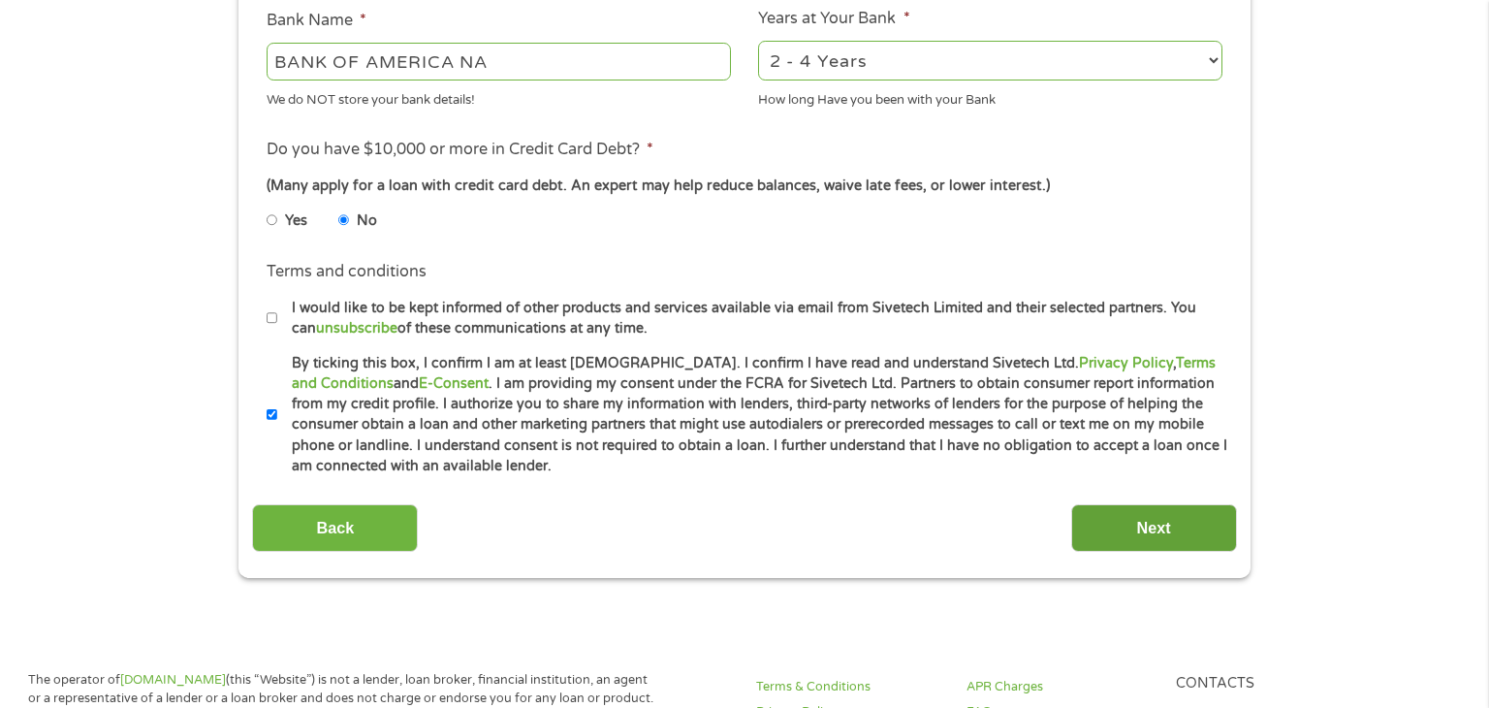
click at [1189, 531] on input "Next" at bounding box center [1154, 528] width 166 height 48
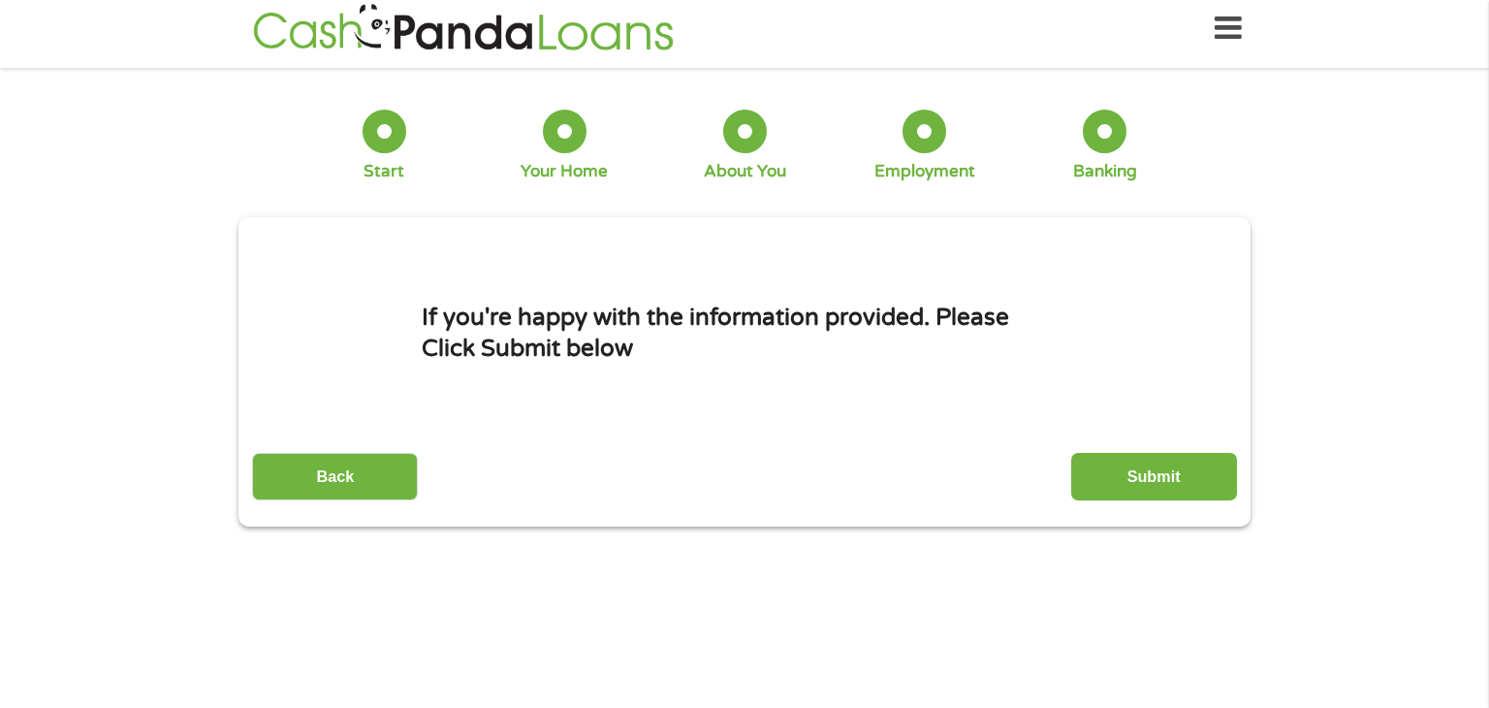
scroll to position [0, 0]
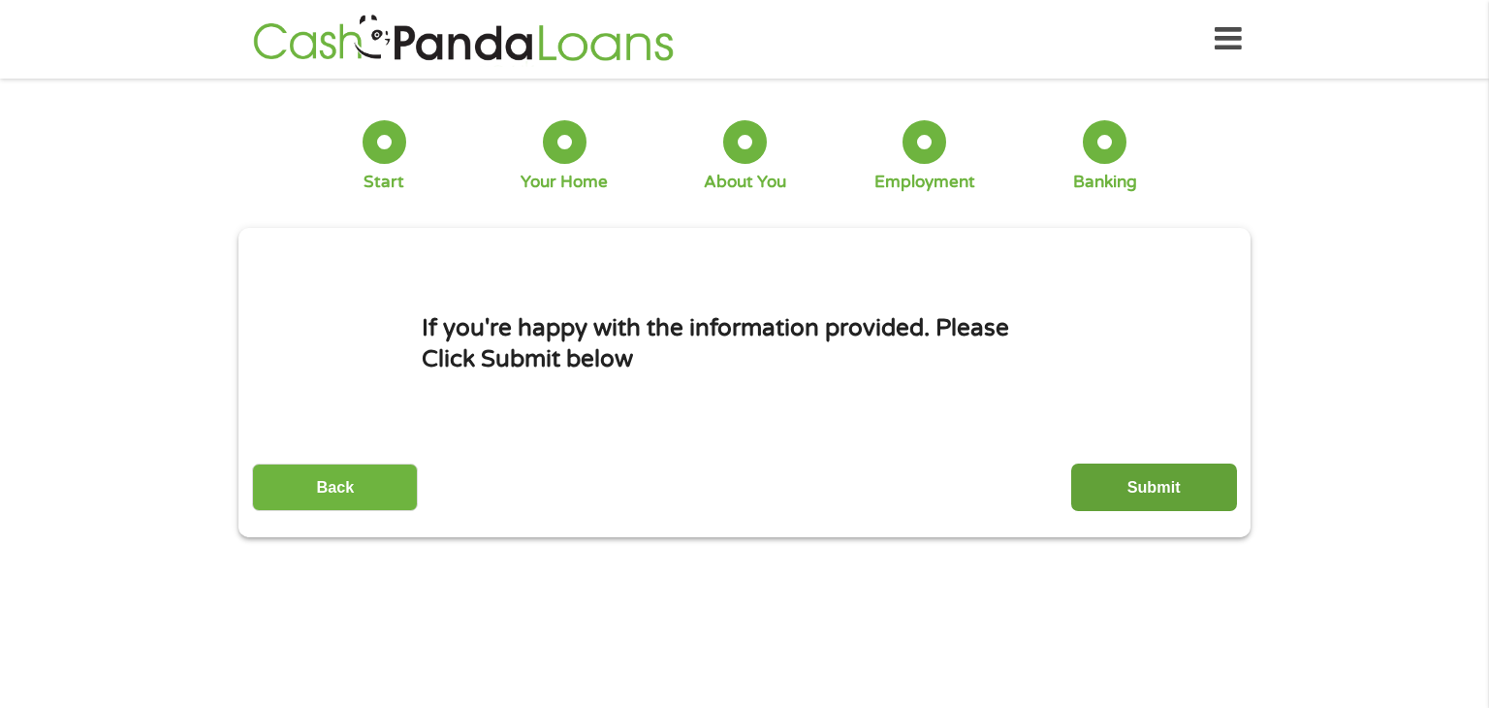
click at [1163, 487] on input "Submit" at bounding box center [1154, 487] width 166 height 48
